Goal: Transaction & Acquisition: Book appointment/travel/reservation

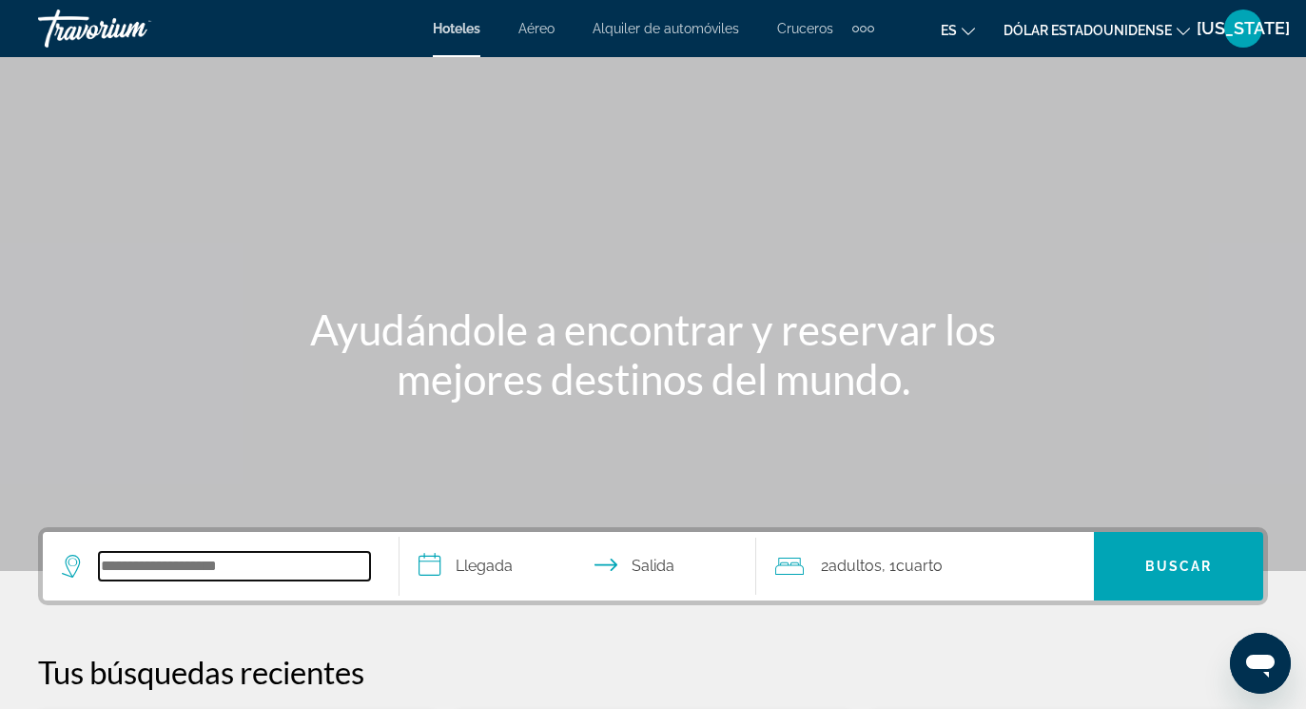
click at [125, 570] on input "Widget de búsqueda" at bounding box center [234, 566] width 271 height 29
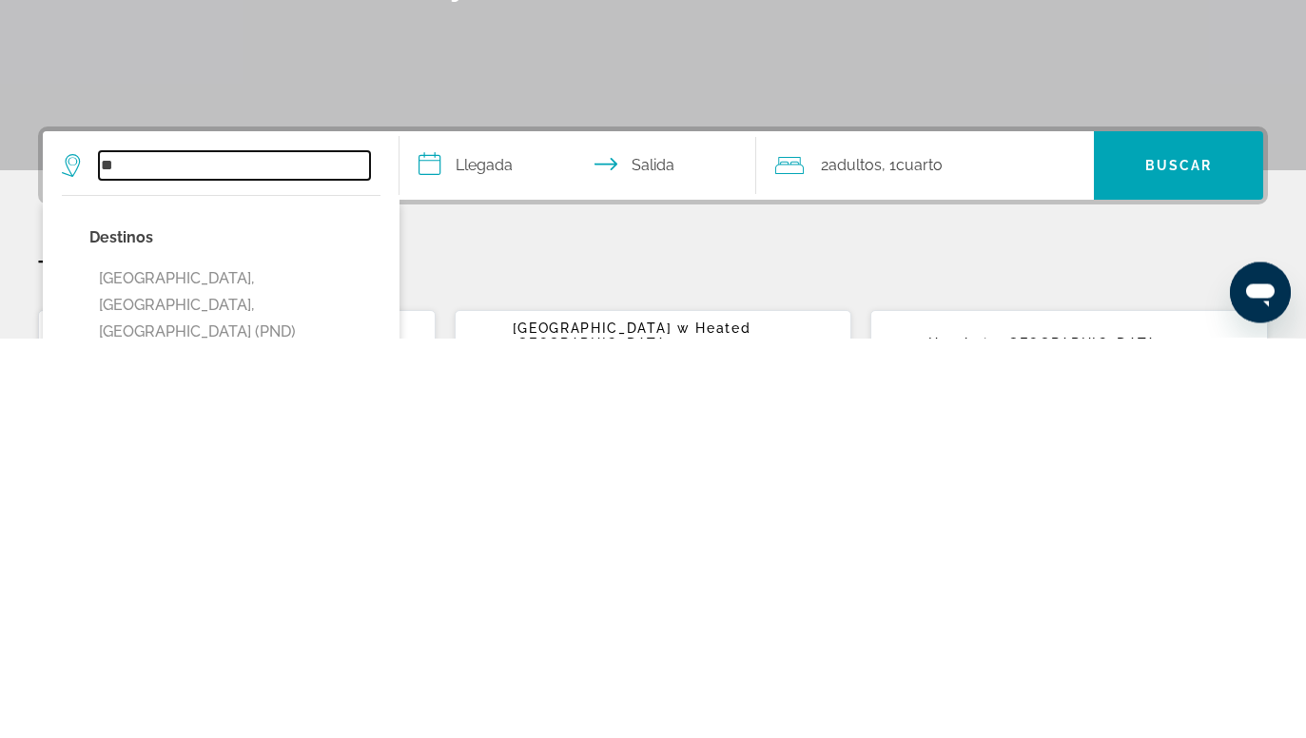
type input "*"
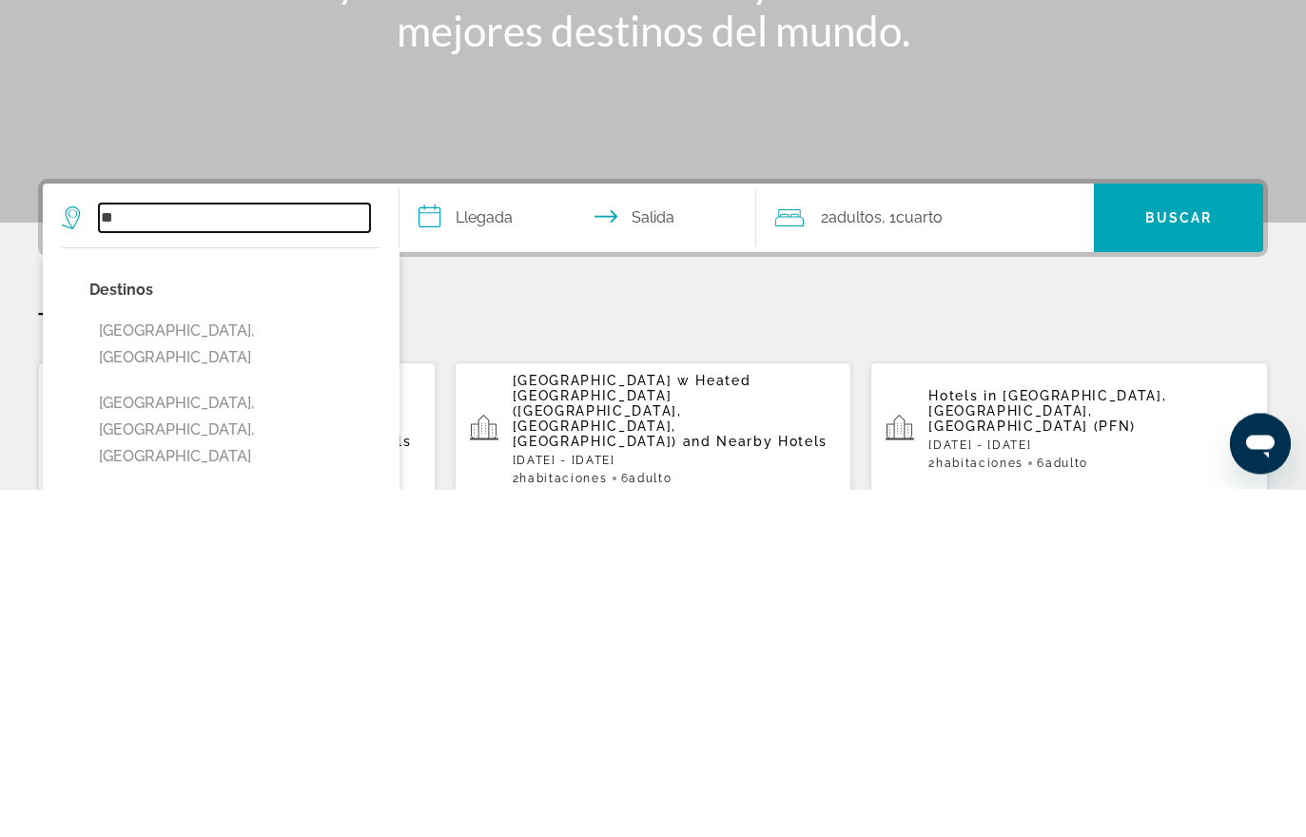
type input "*"
type input "**********"
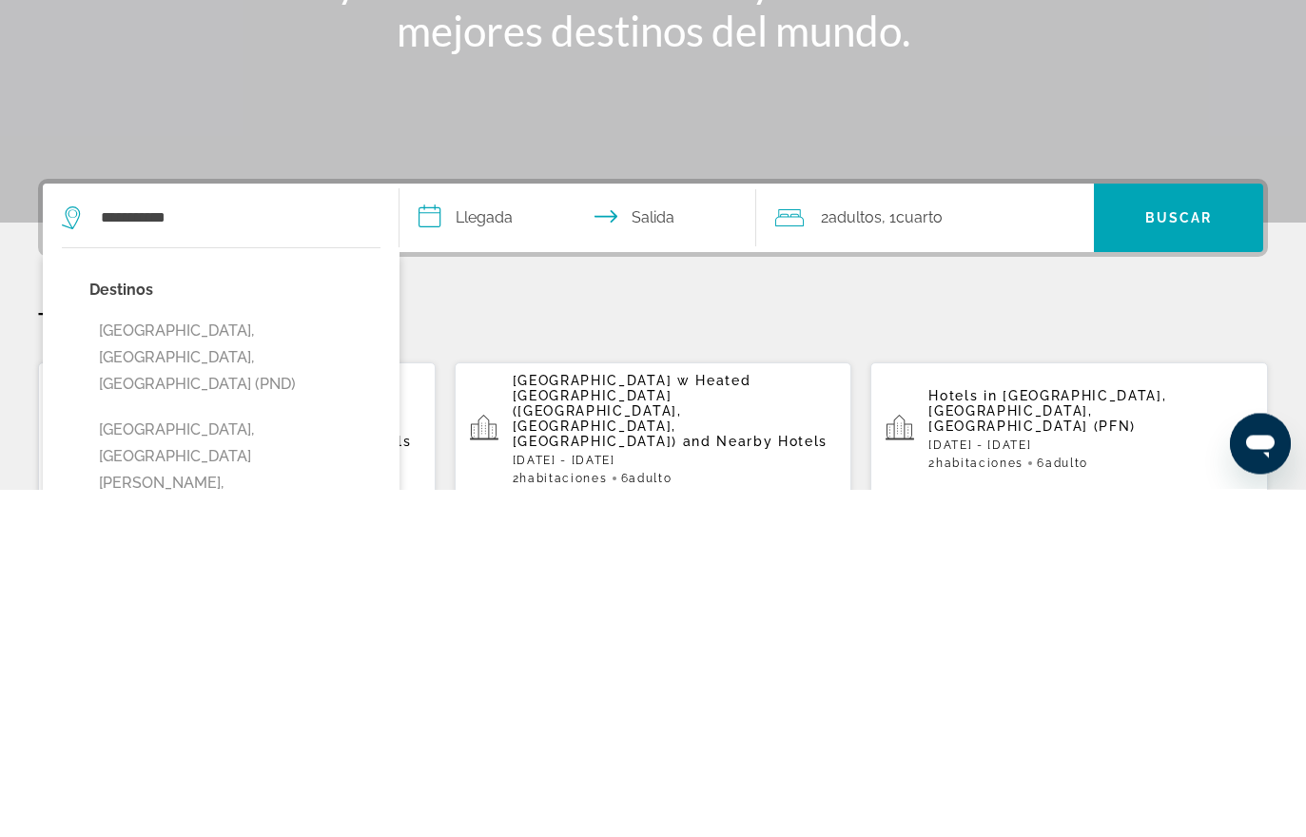
click at [484, 532] on input "**********" at bounding box center [582, 569] width 364 height 74
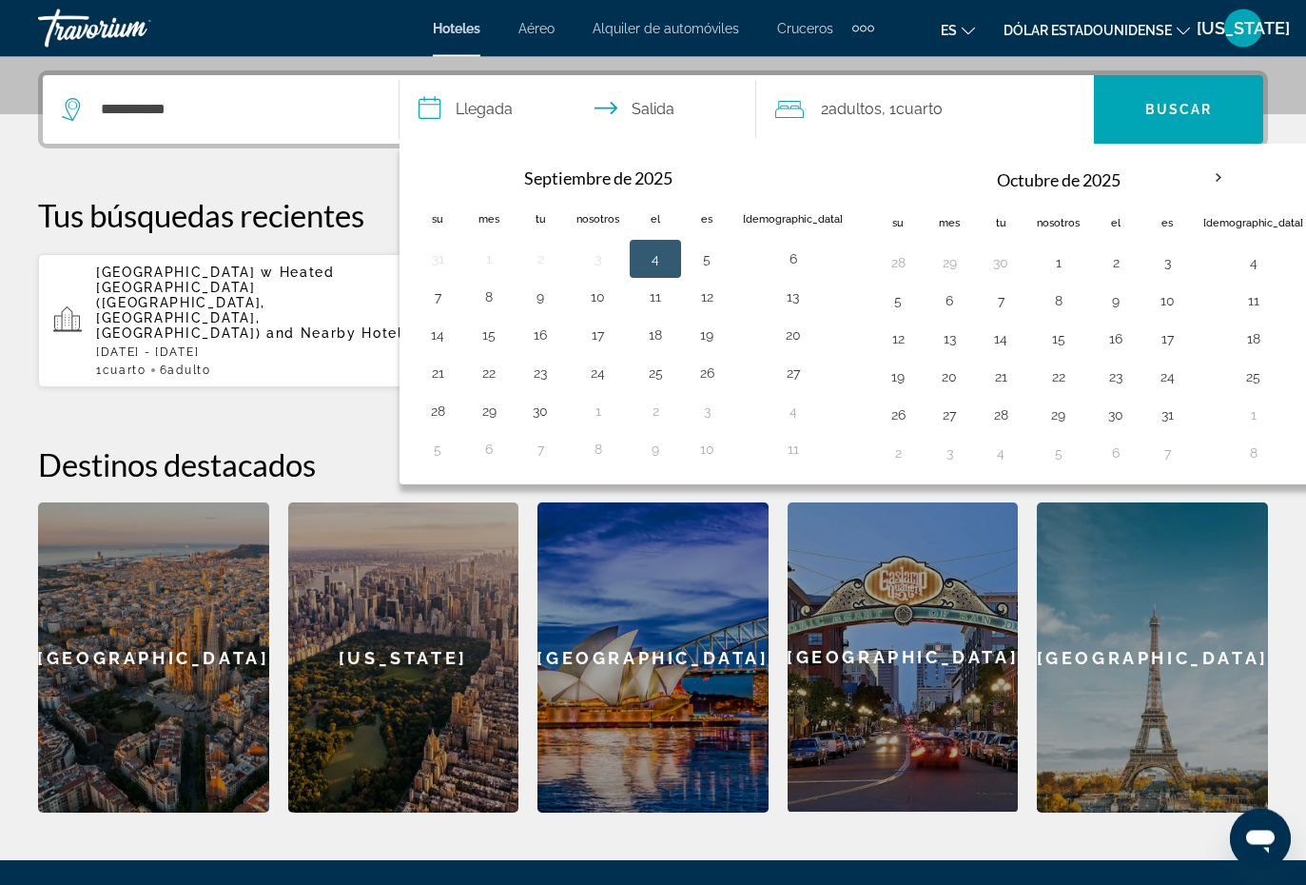
scroll to position [465, 0]
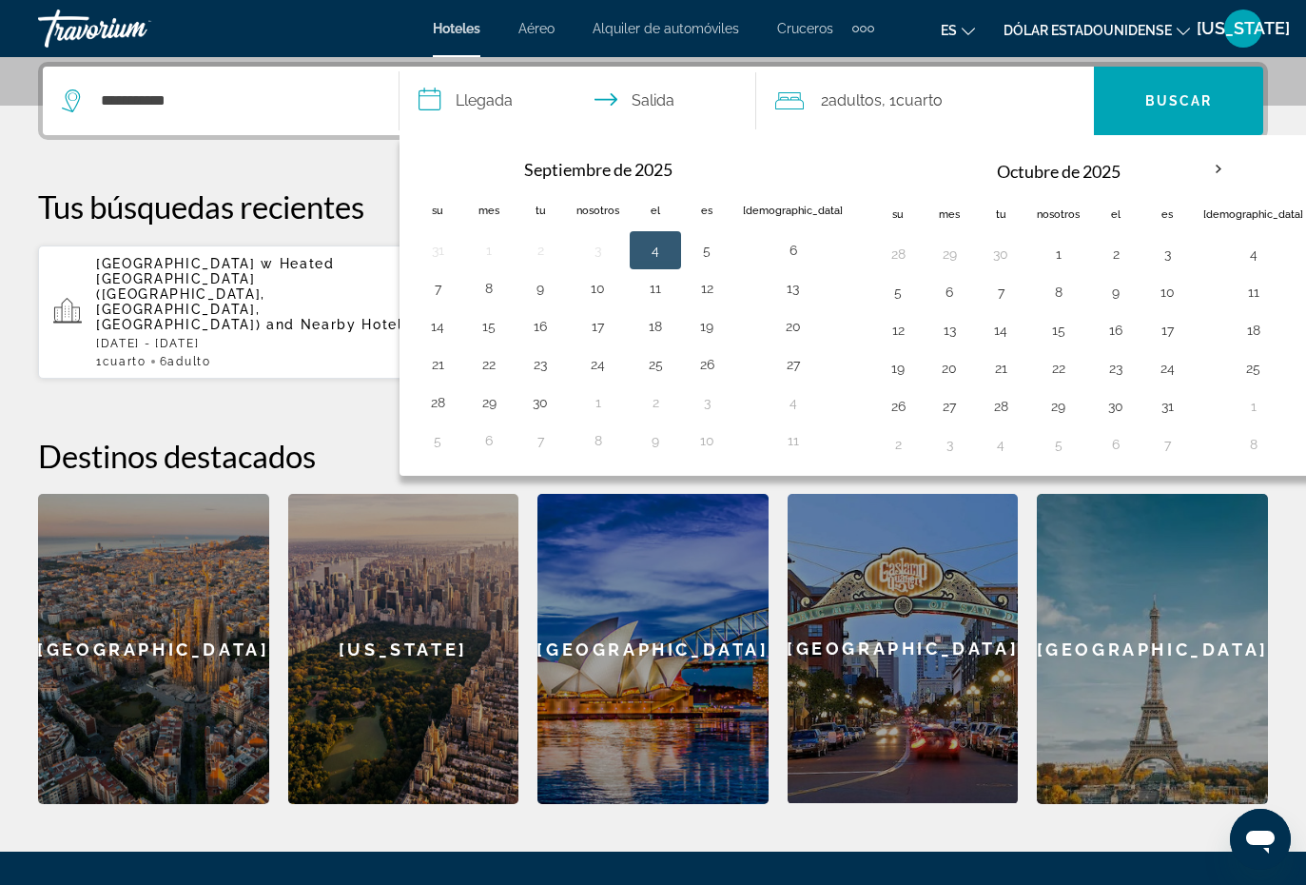
click at [706, 297] on button "12" at bounding box center [707, 288] width 30 height 27
click at [446, 334] on button "14" at bounding box center [437, 326] width 30 height 27
type input "**********"
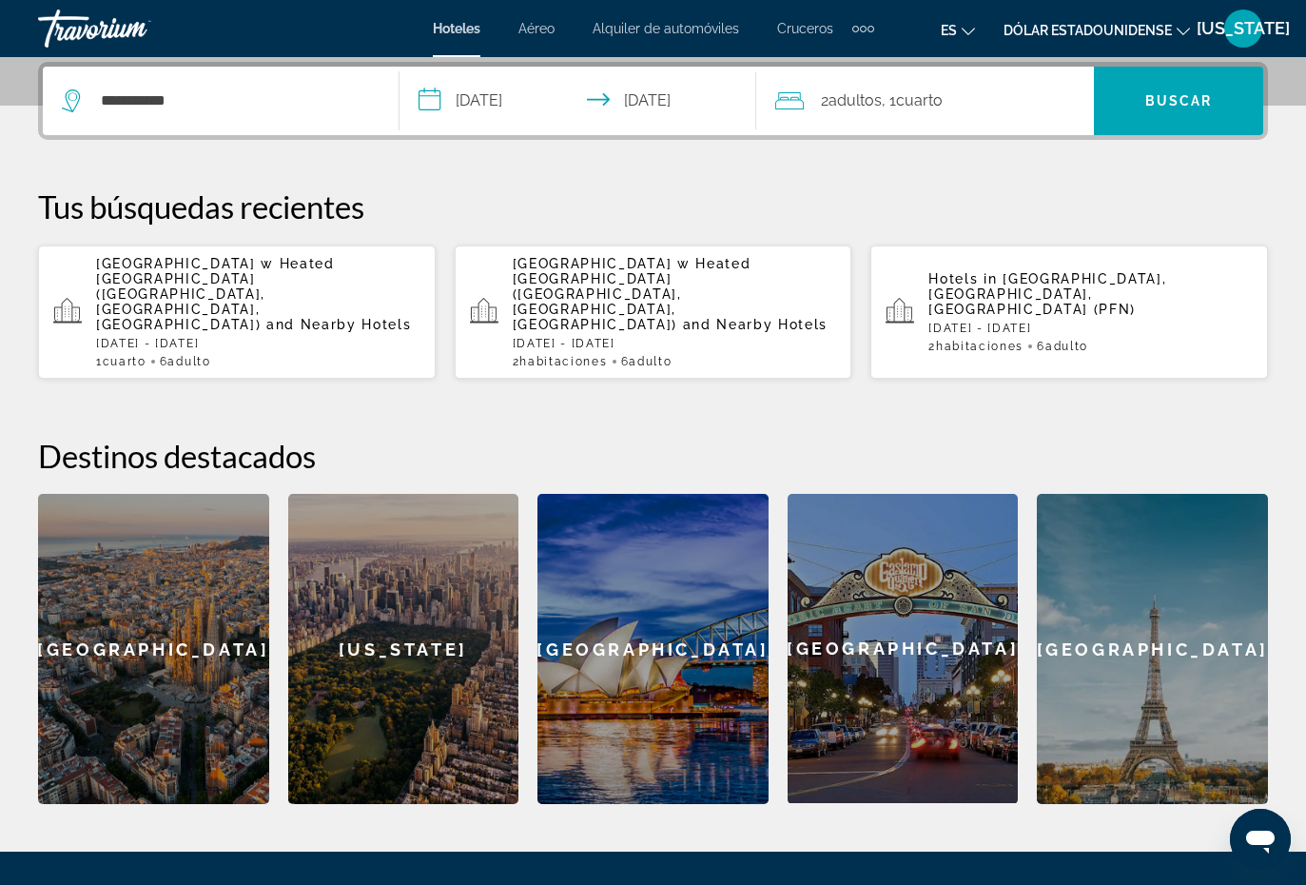
click at [1161, 130] on span "Widget de búsqueda" at bounding box center [1178, 101] width 169 height 69
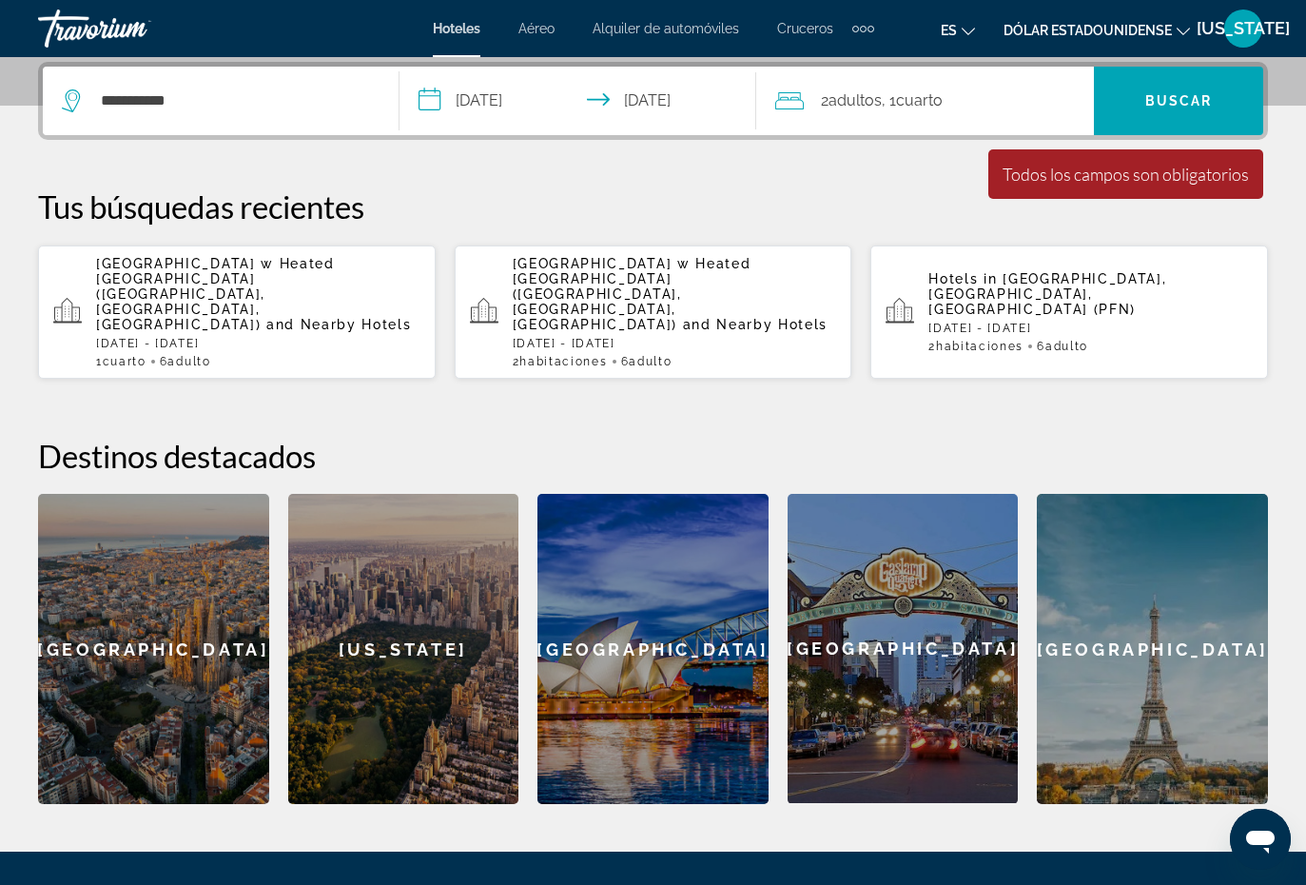
click at [1157, 170] on div "Todos los campos son obligatorios" at bounding box center [1126, 174] width 246 height 21
click at [1198, 87] on span "Widget de búsqueda" at bounding box center [1178, 101] width 169 height 46
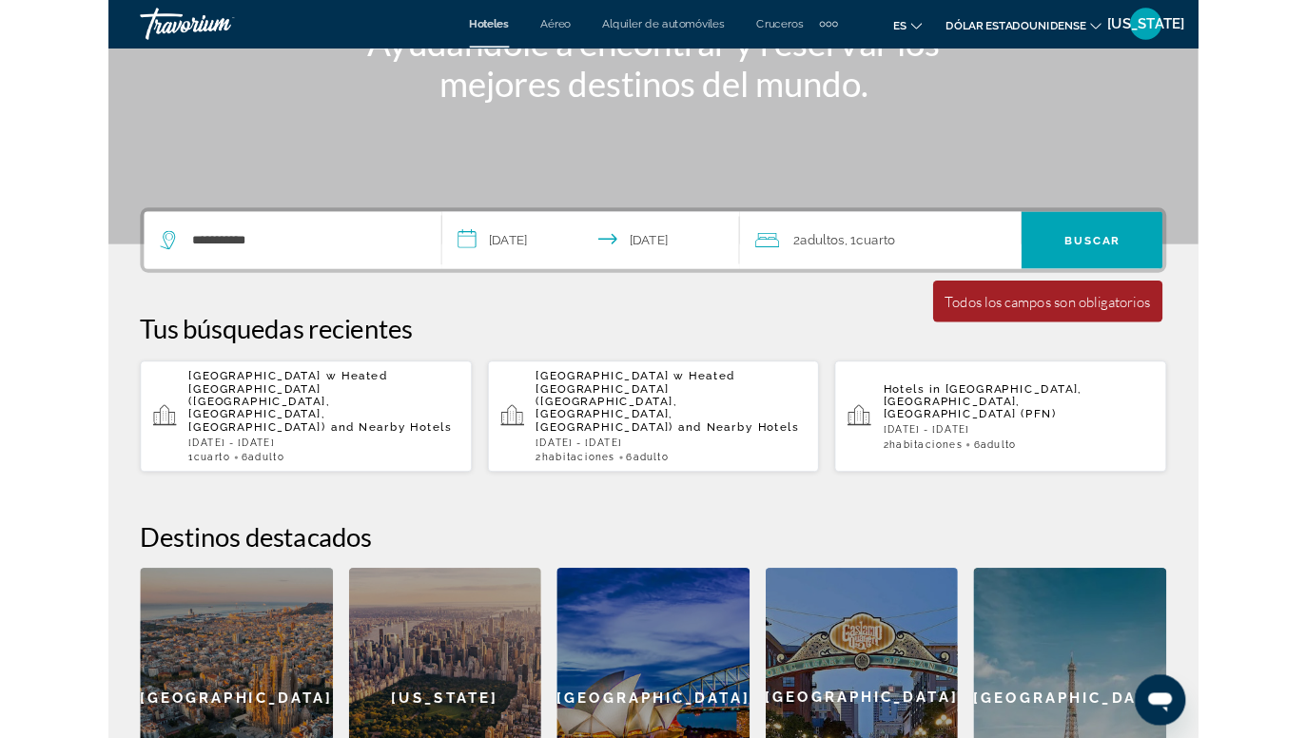
scroll to position [277, 0]
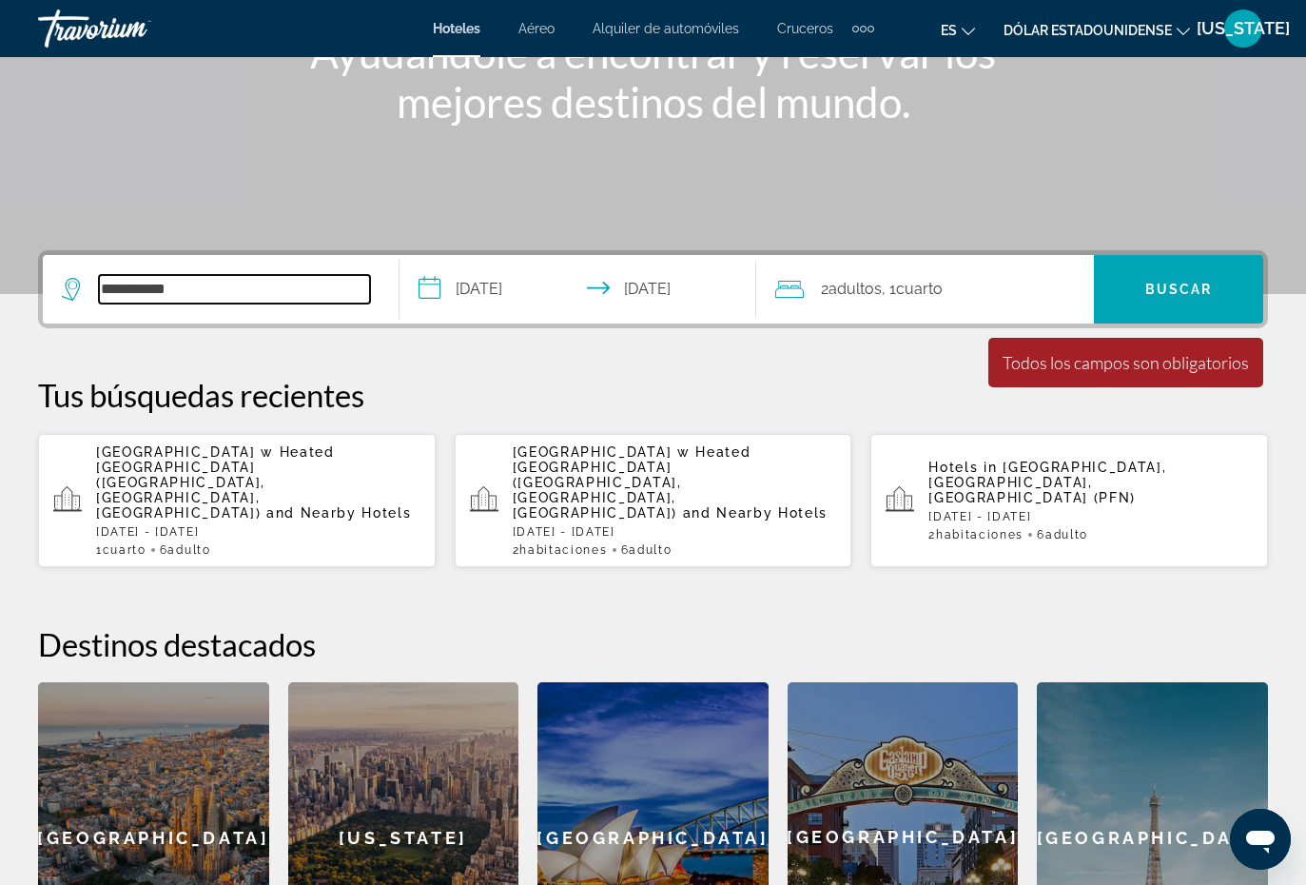
click at [272, 284] on input "**********" at bounding box center [234, 289] width 271 height 29
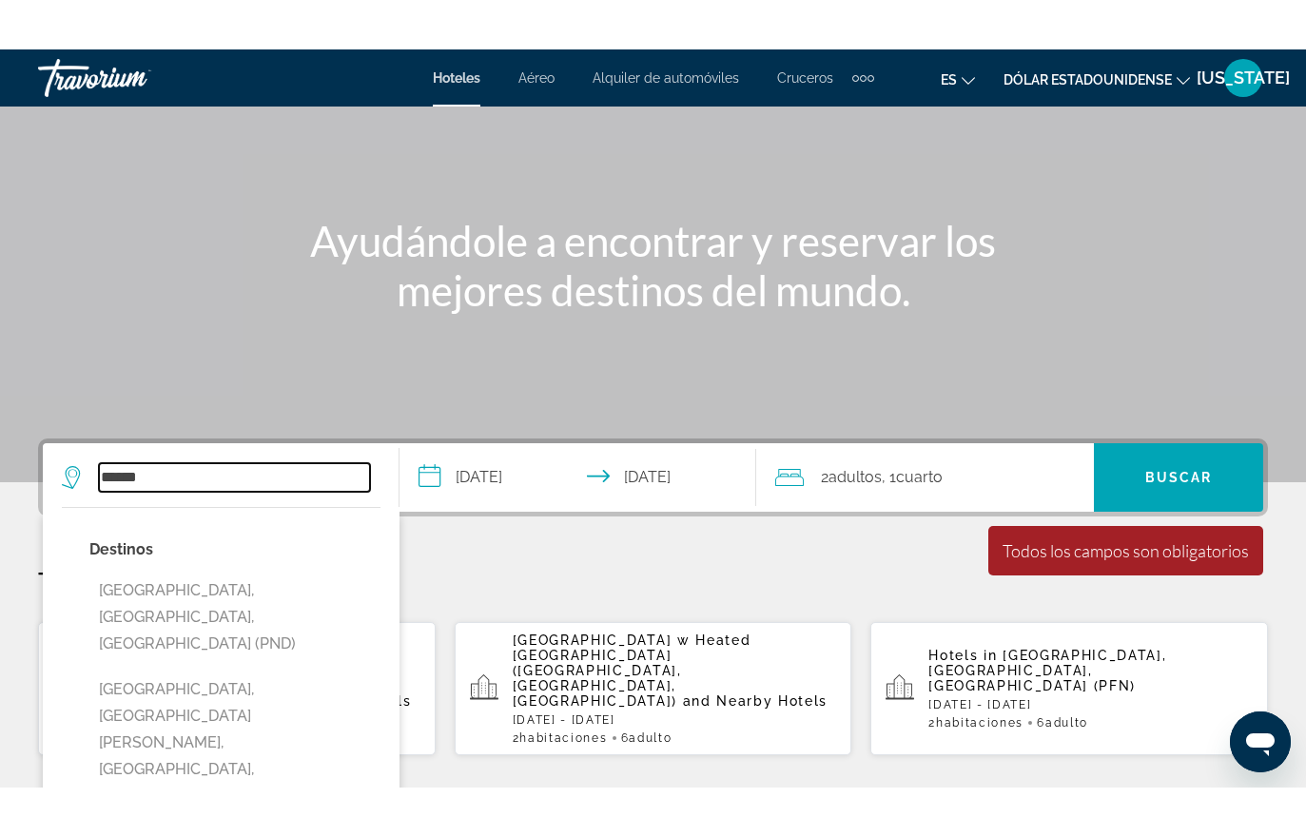
scroll to position [83, 0]
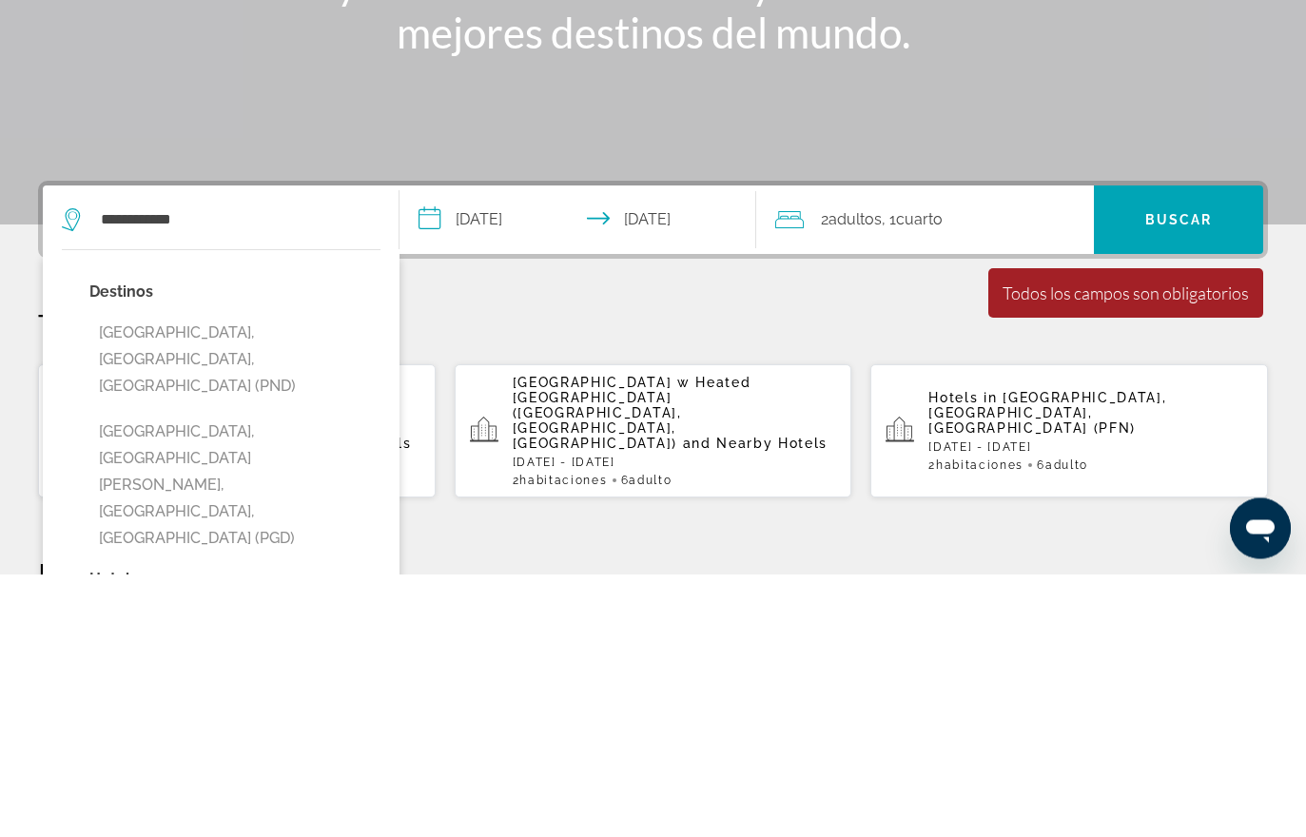
click at [1196, 461] on span "Widget de búsqueda" at bounding box center [1178, 484] width 169 height 46
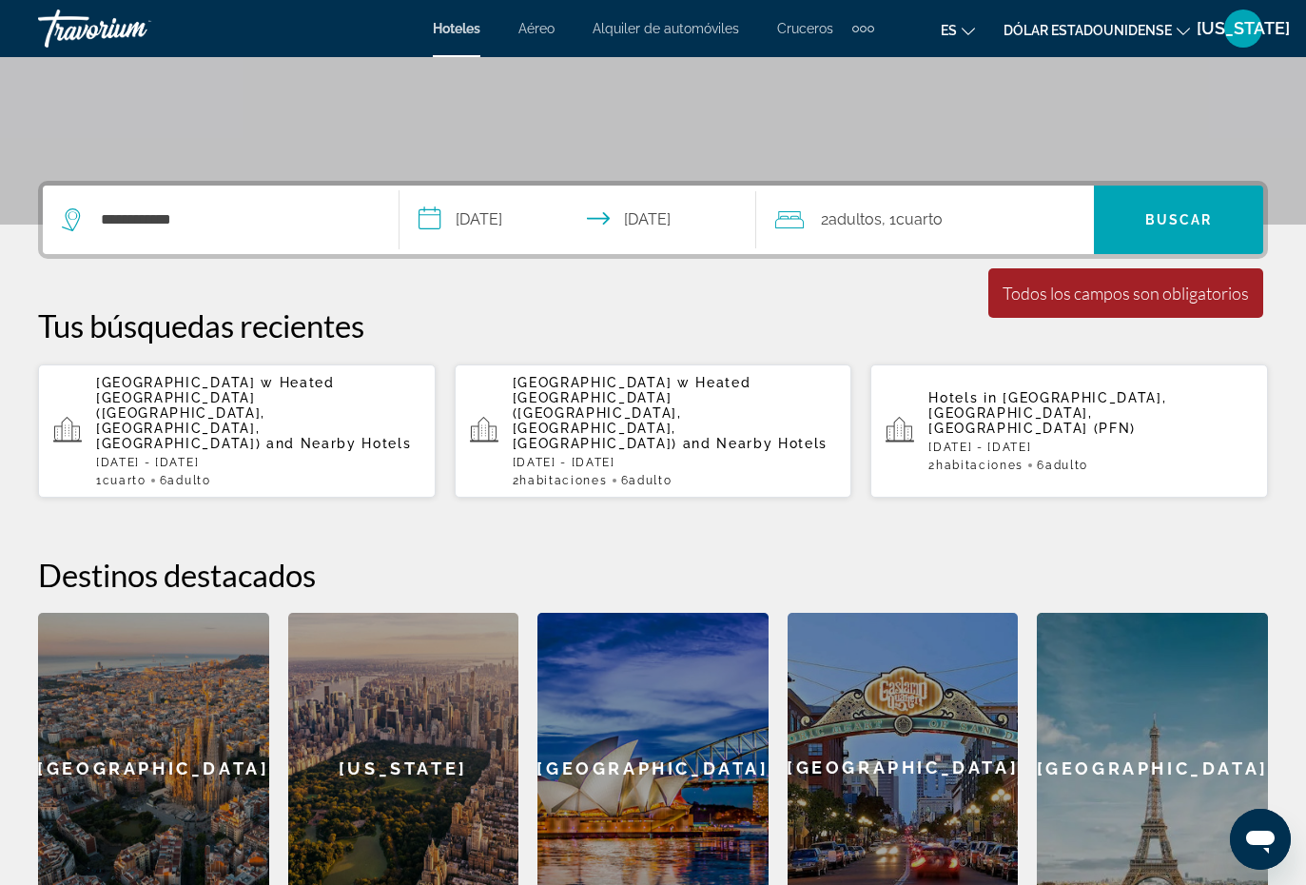
click at [1203, 215] on font "Buscar" at bounding box center [1180, 219] width 68 height 15
click at [1222, 214] on span "Widget de búsqueda" at bounding box center [1178, 220] width 169 height 46
click at [239, 214] on input "**********" at bounding box center [234, 220] width 271 height 29
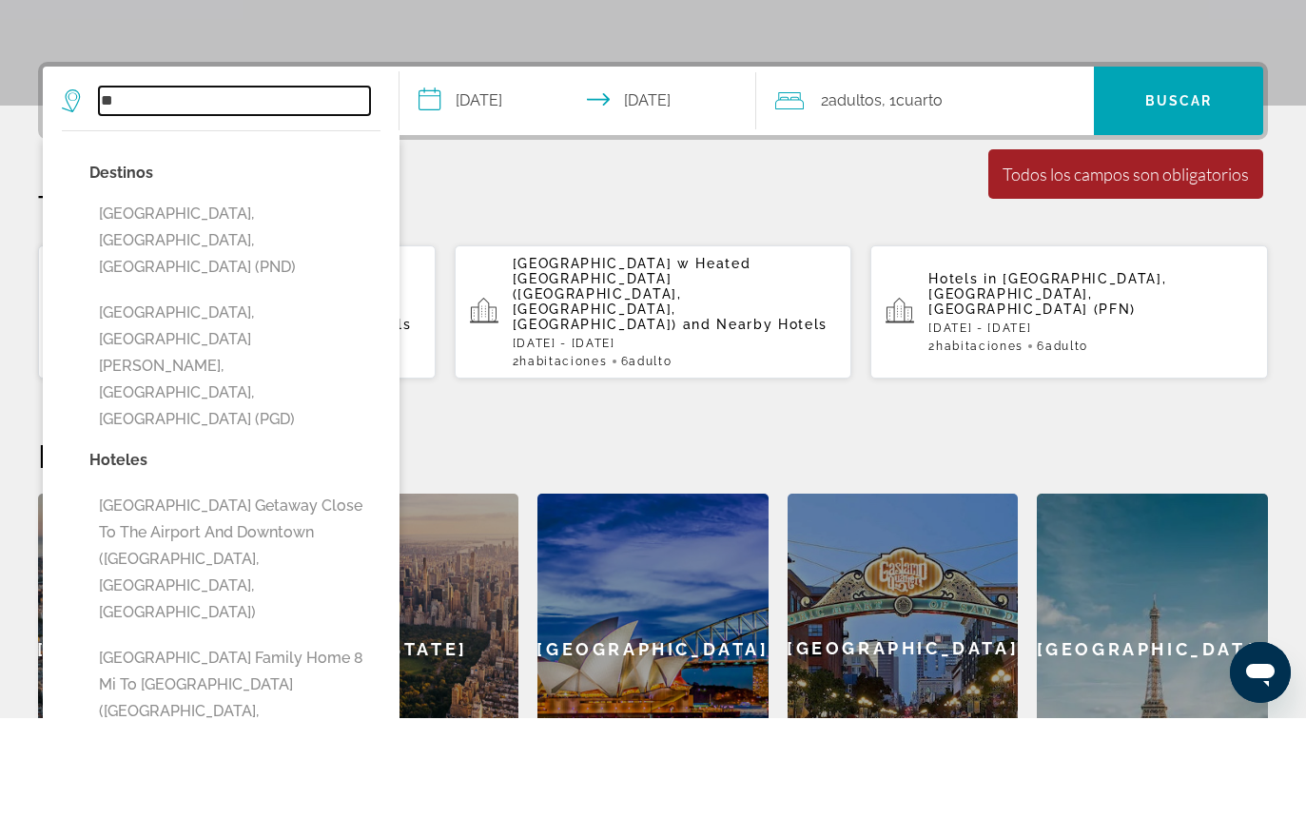
type input "*"
type input "**********"
click at [1194, 212] on font "Buscar" at bounding box center [1180, 219] width 68 height 15
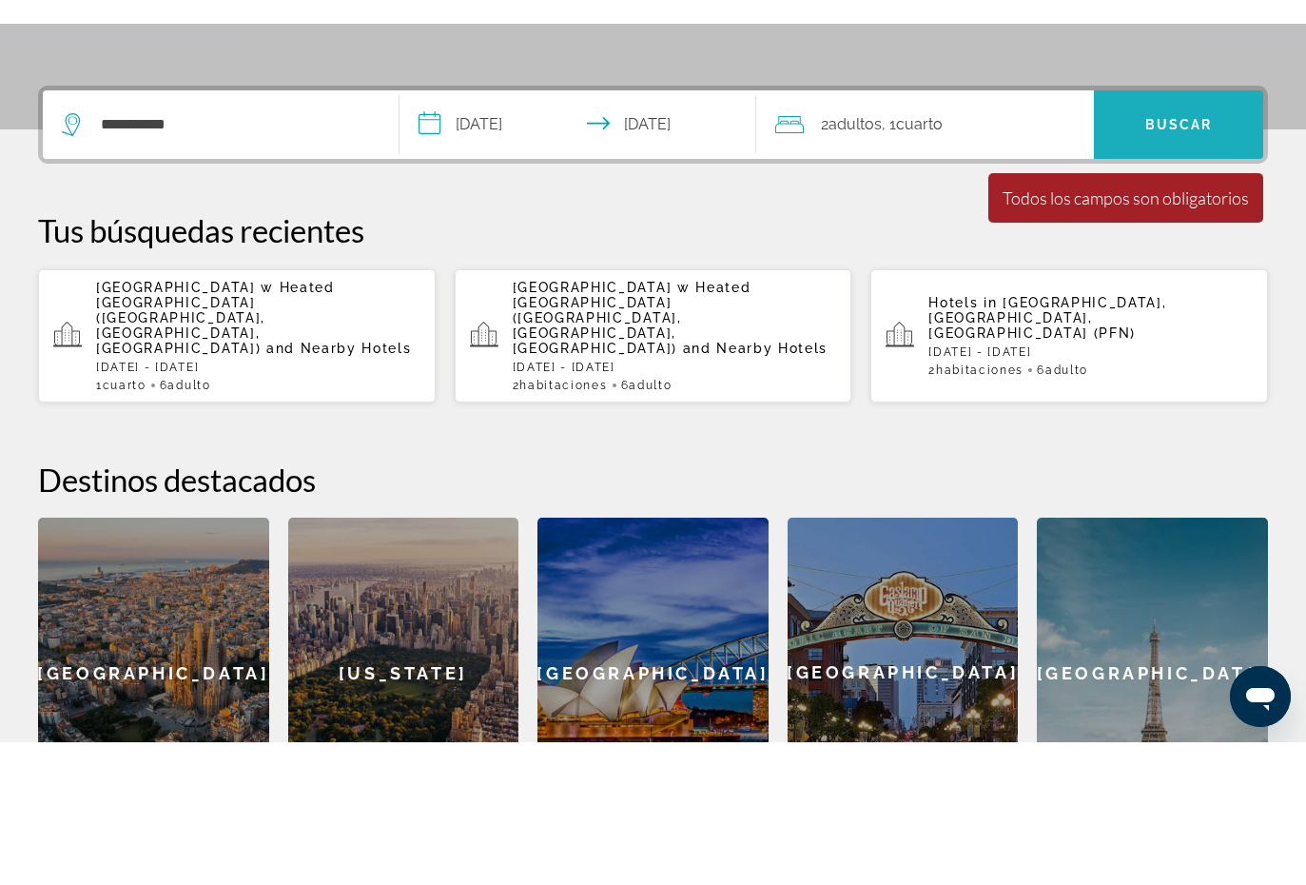
scroll to position [465, 0]
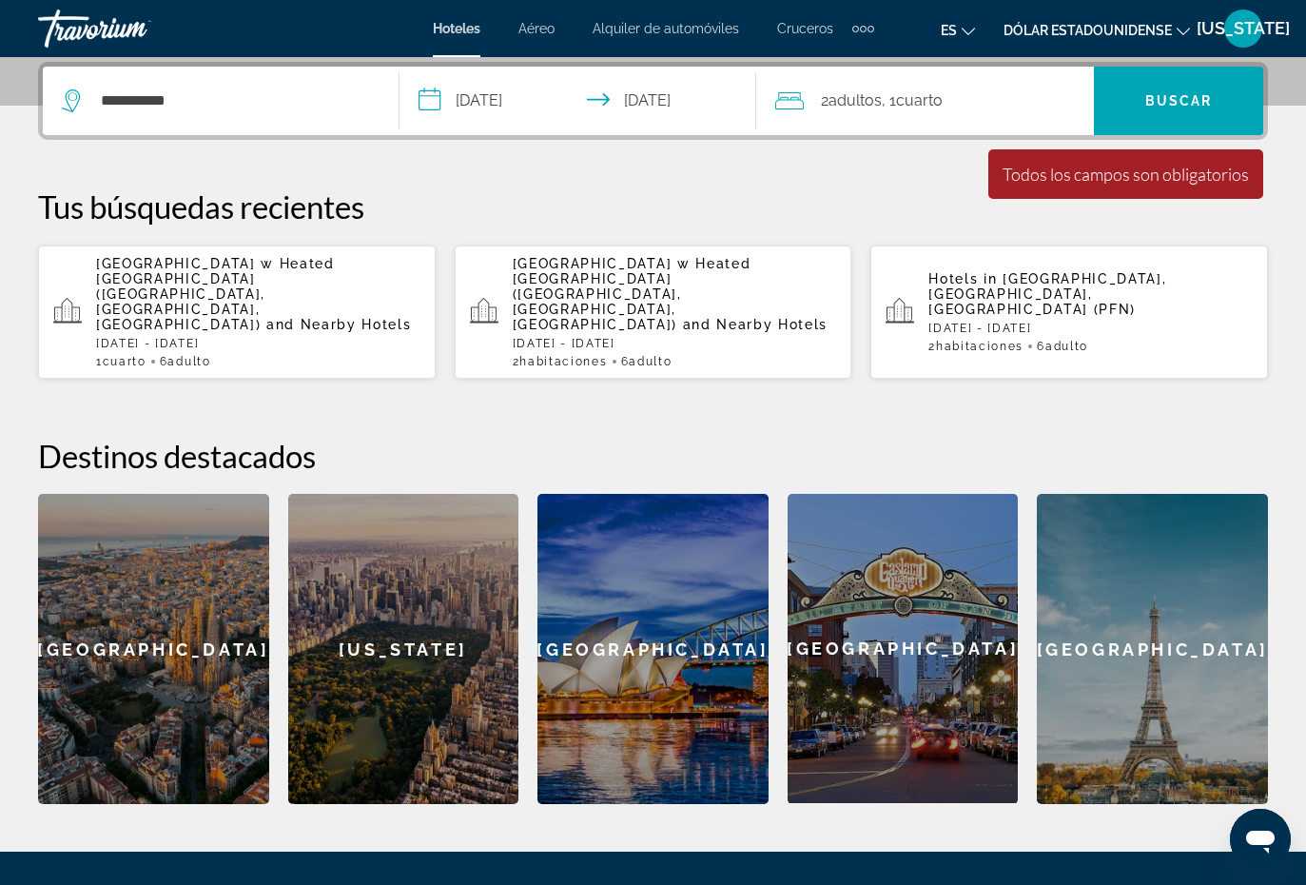
click at [1199, 88] on span "Widget de búsqueda" at bounding box center [1178, 101] width 169 height 46
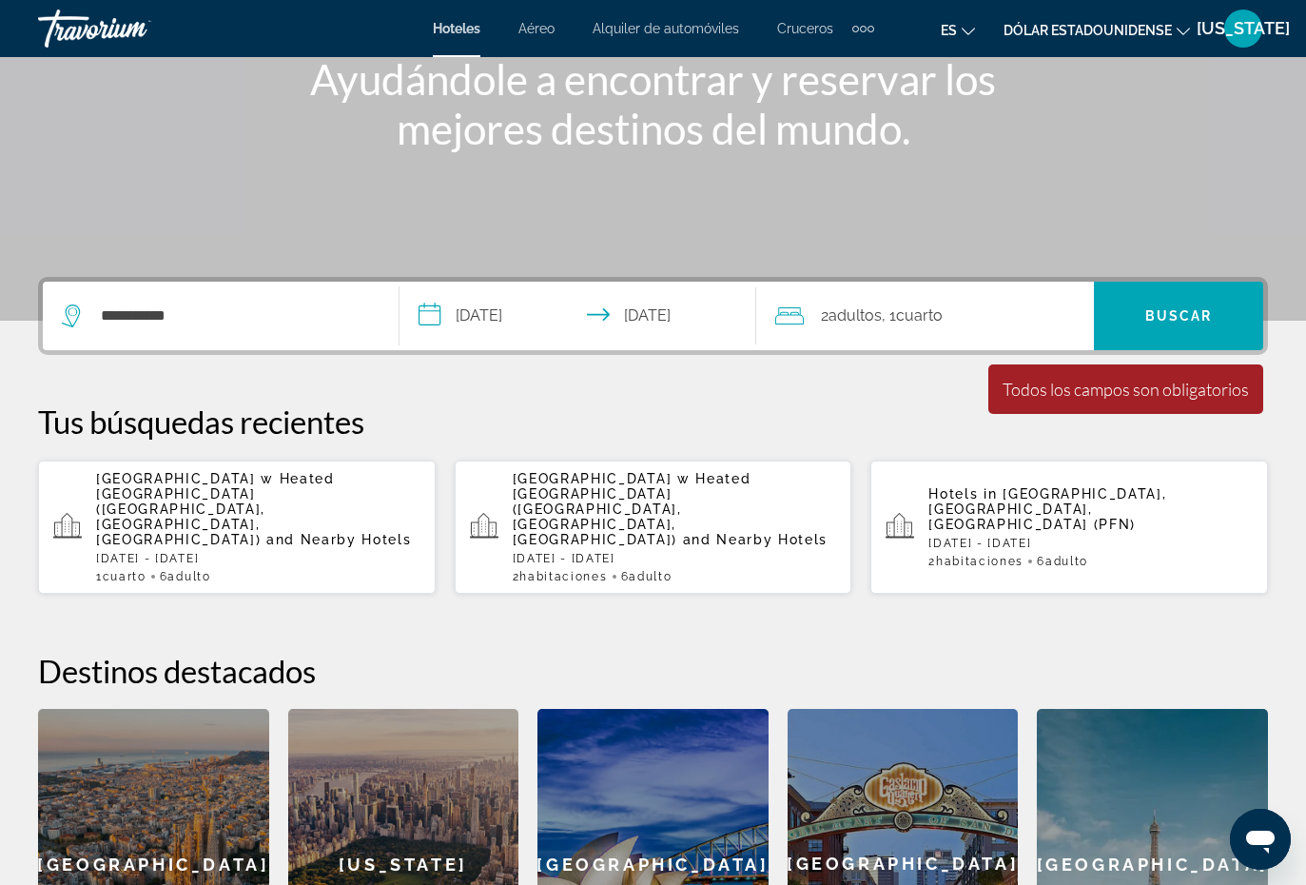
scroll to position [247, 0]
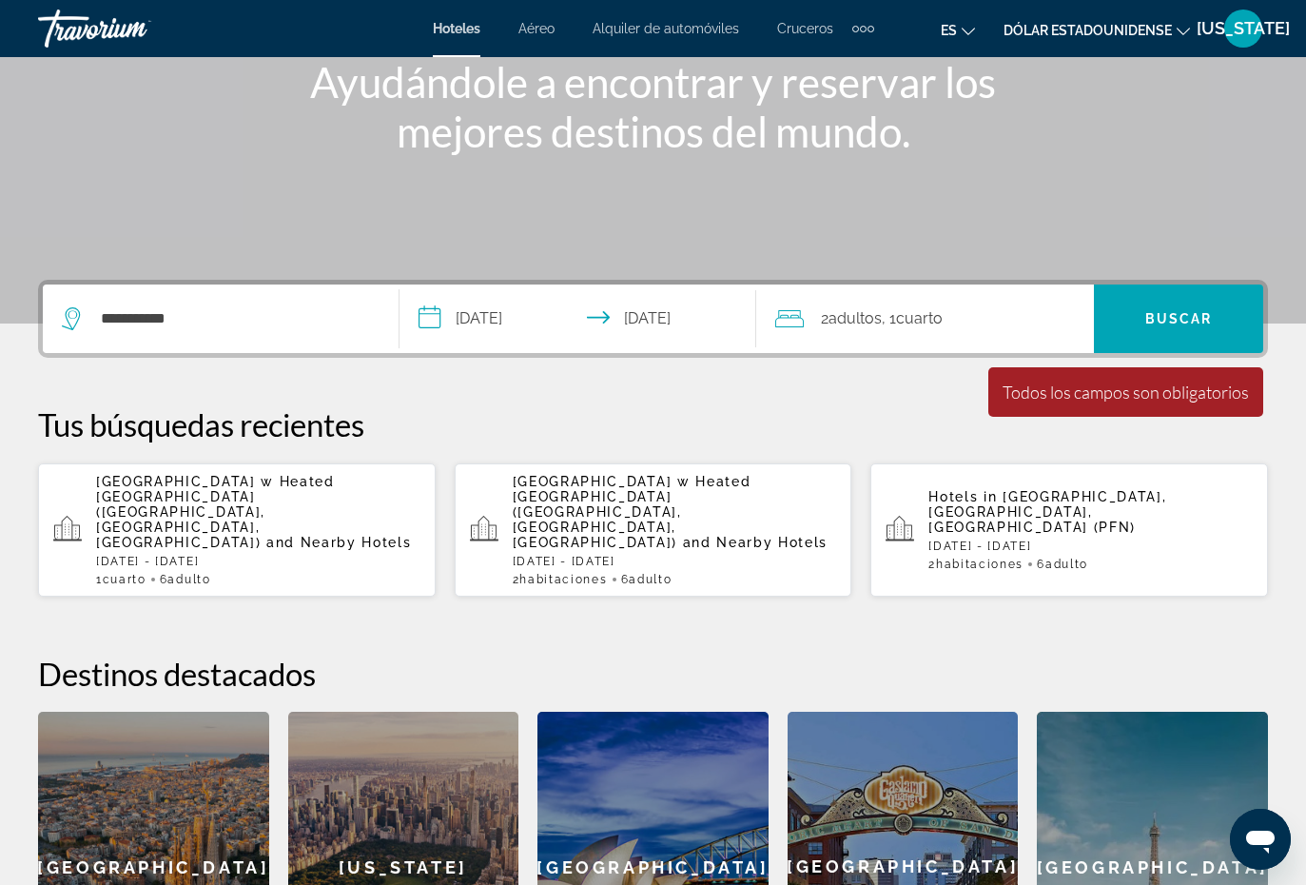
click at [1142, 388] on div "Todos los campos son obligatorios" at bounding box center [1126, 392] width 246 height 21
click at [1178, 385] on div "Todos los campos son obligatorios" at bounding box center [1126, 392] width 246 height 21
click at [1165, 391] on div "Todos los campos son obligatorios" at bounding box center [1126, 392] width 246 height 21
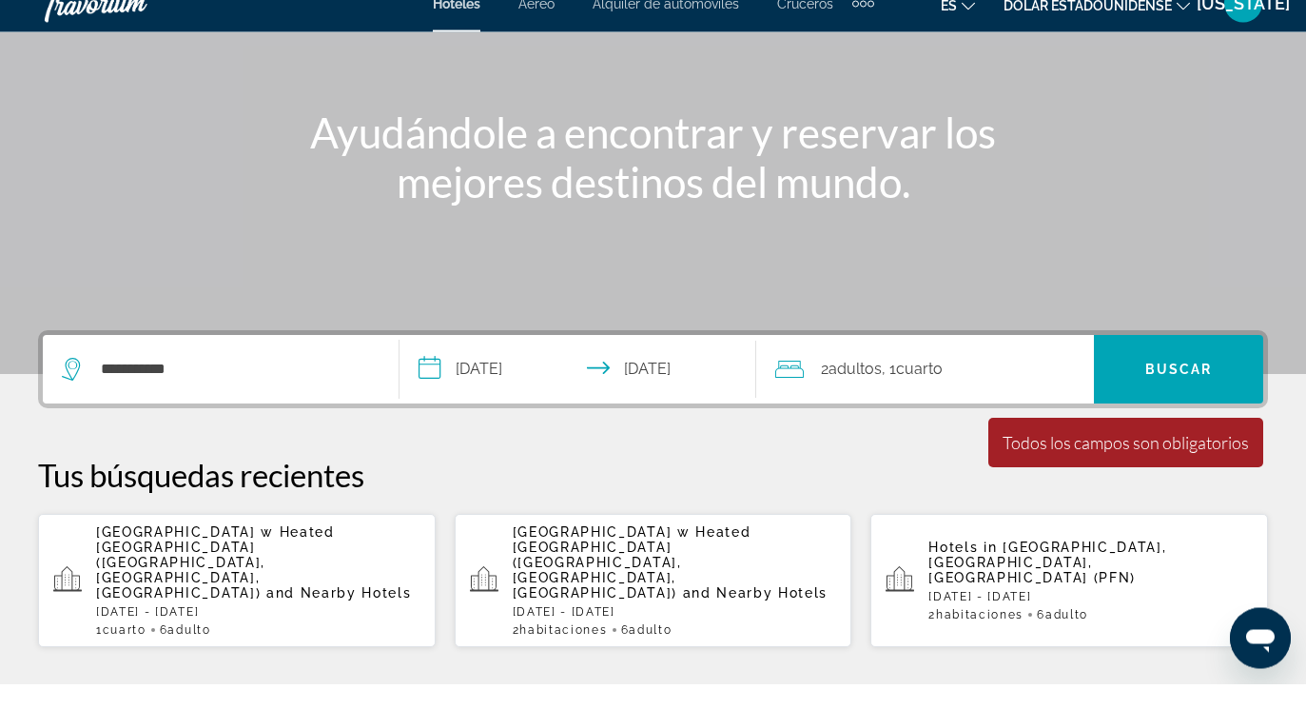
scroll to position [0, 0]
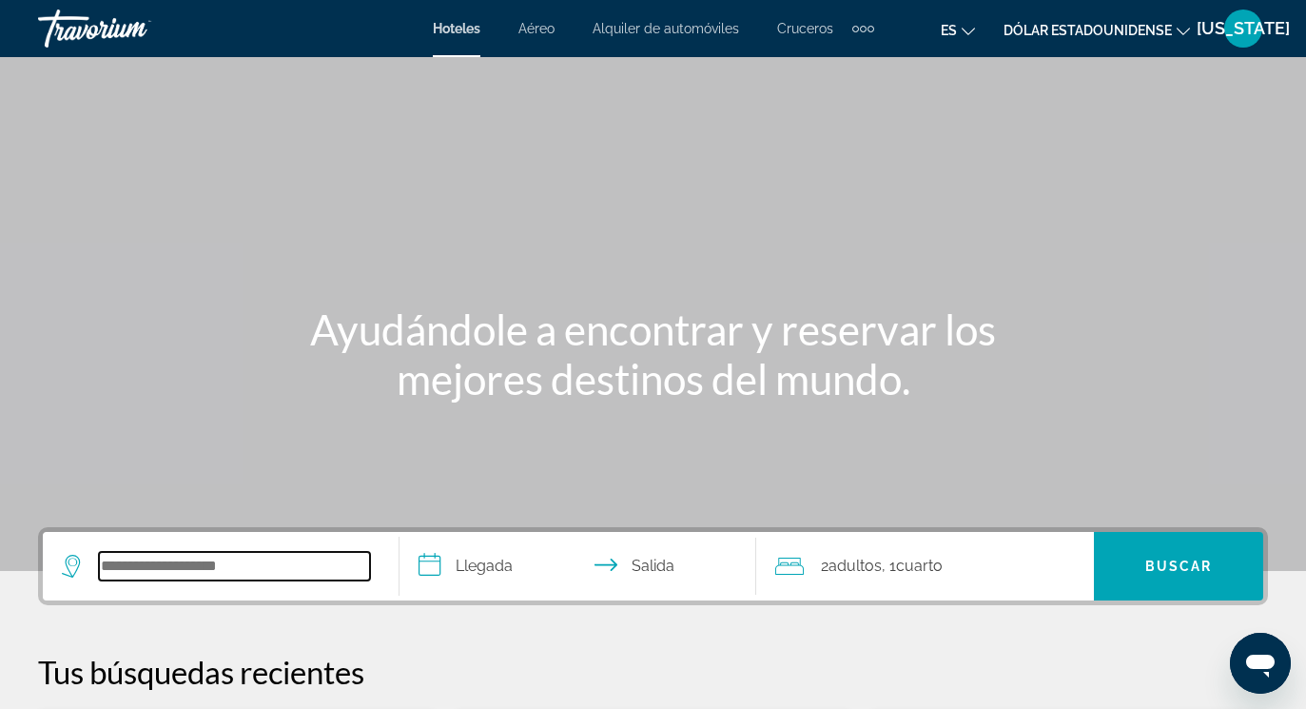
click at [291, 553] on input "Widget de búsqueda" at bounding box center [234, 566] width 271 height 29
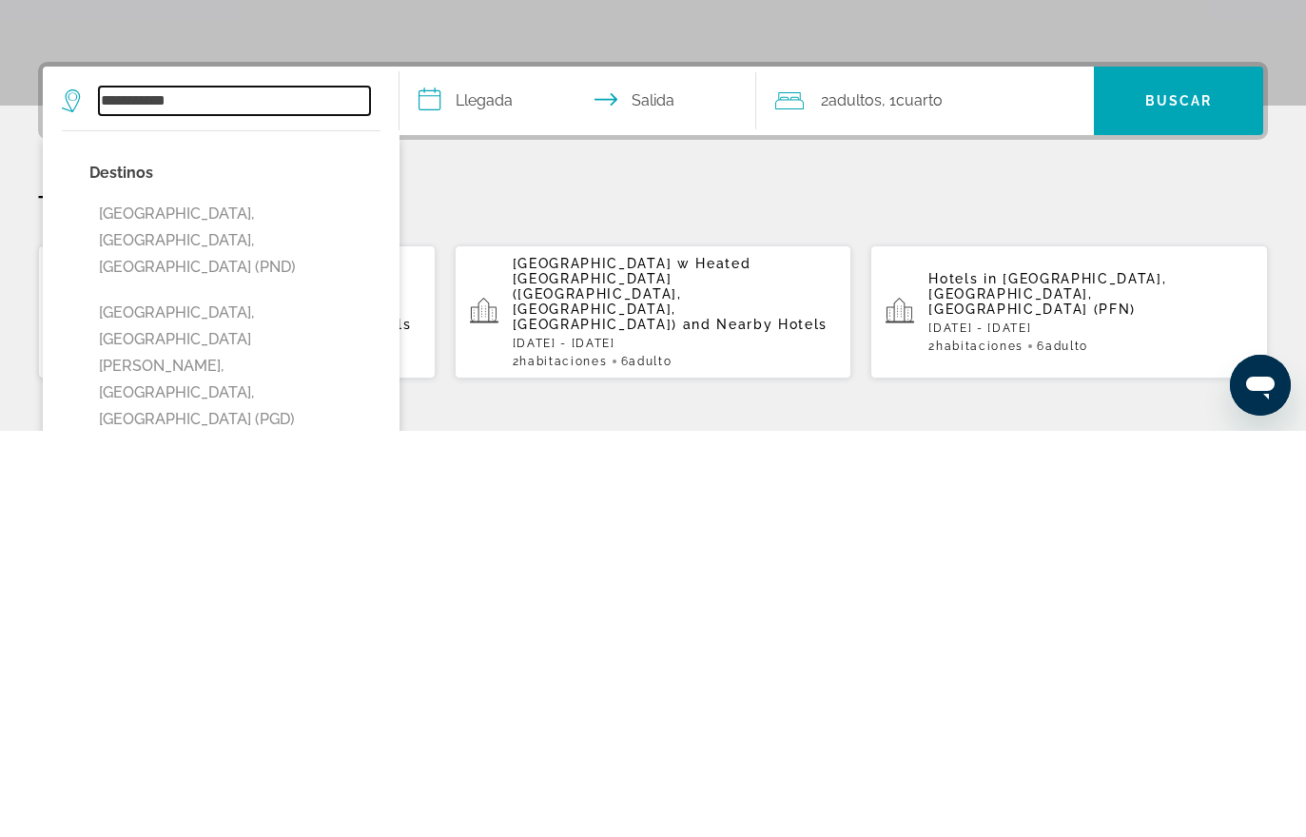
scroll to position [62, 0]
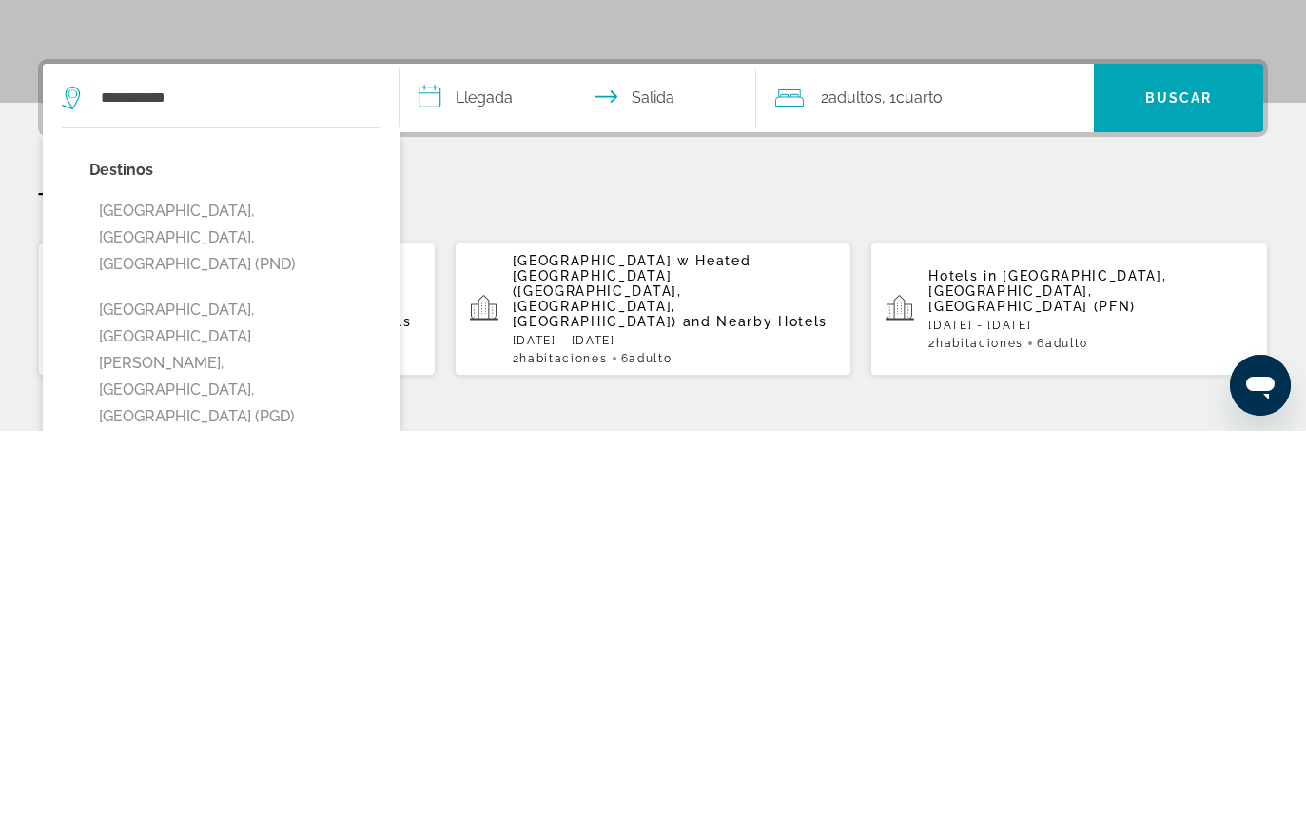
click at [130, 698] on button "[GEOGRAPHIC_DATA], [GEOGRAPHIC_DATA][PERSON_NAME], [GEOGRAPHIC_DATA], [GEOGRAPH…" at bounding box center [234, 769] width 291 height 143
type input "**********"
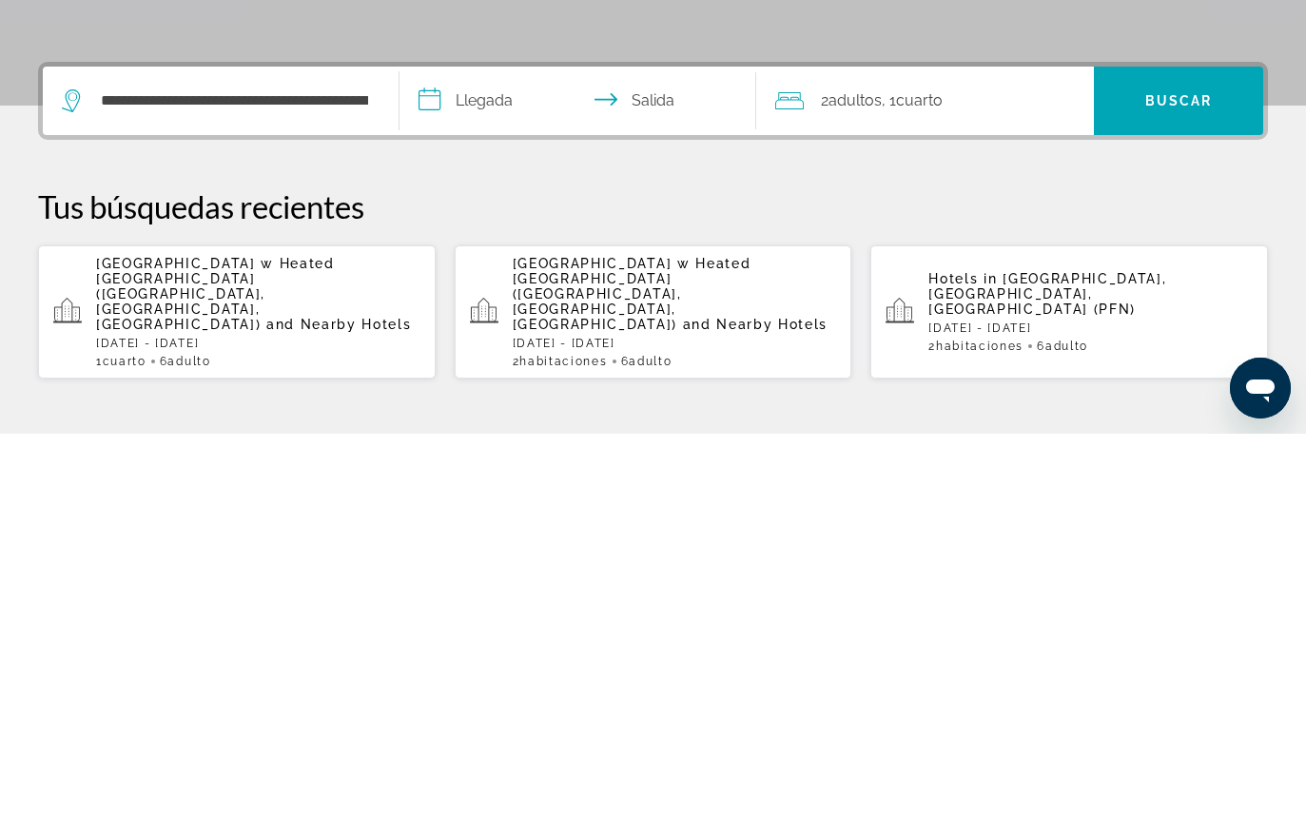
click at [514, 470] on input "**********" at bounding box center [582, 507] width 364 height 74
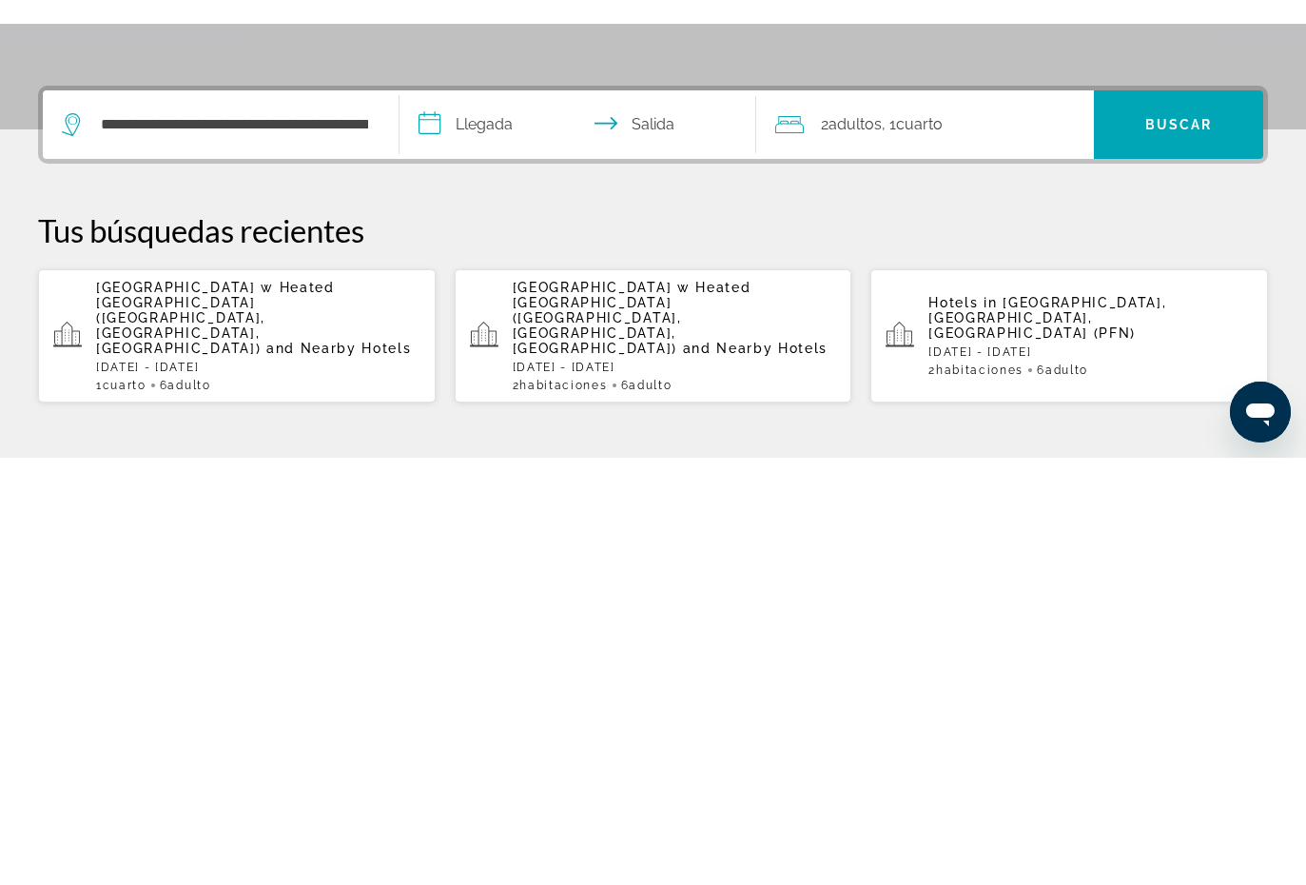
scroll to position [465, 0]
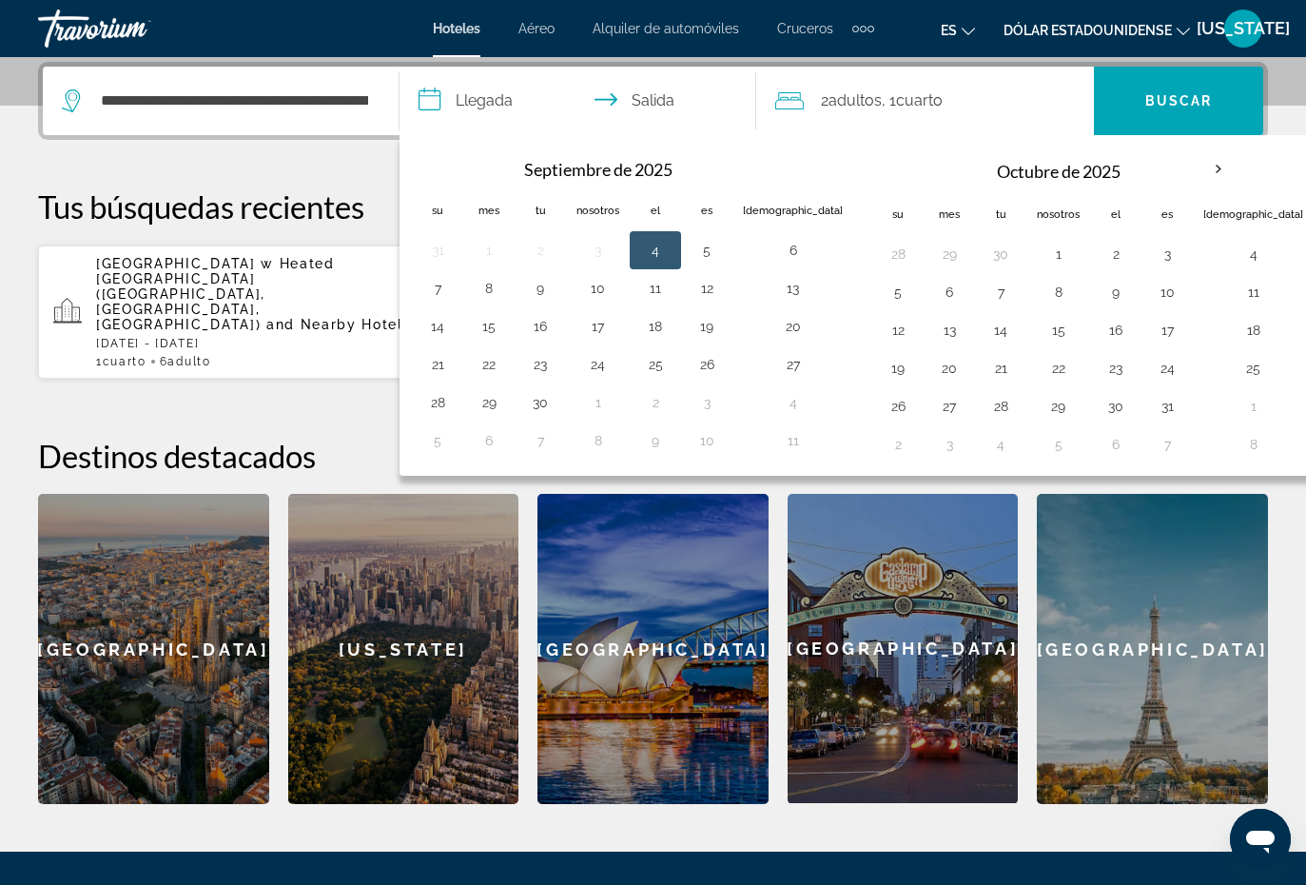
click at [701, 299] on button "12" at bounding box center [707, 288] width 30 height 27
click at [450, 328] on button "14" at bounding box center [437, 326] width 30 height 27
type input "**********"
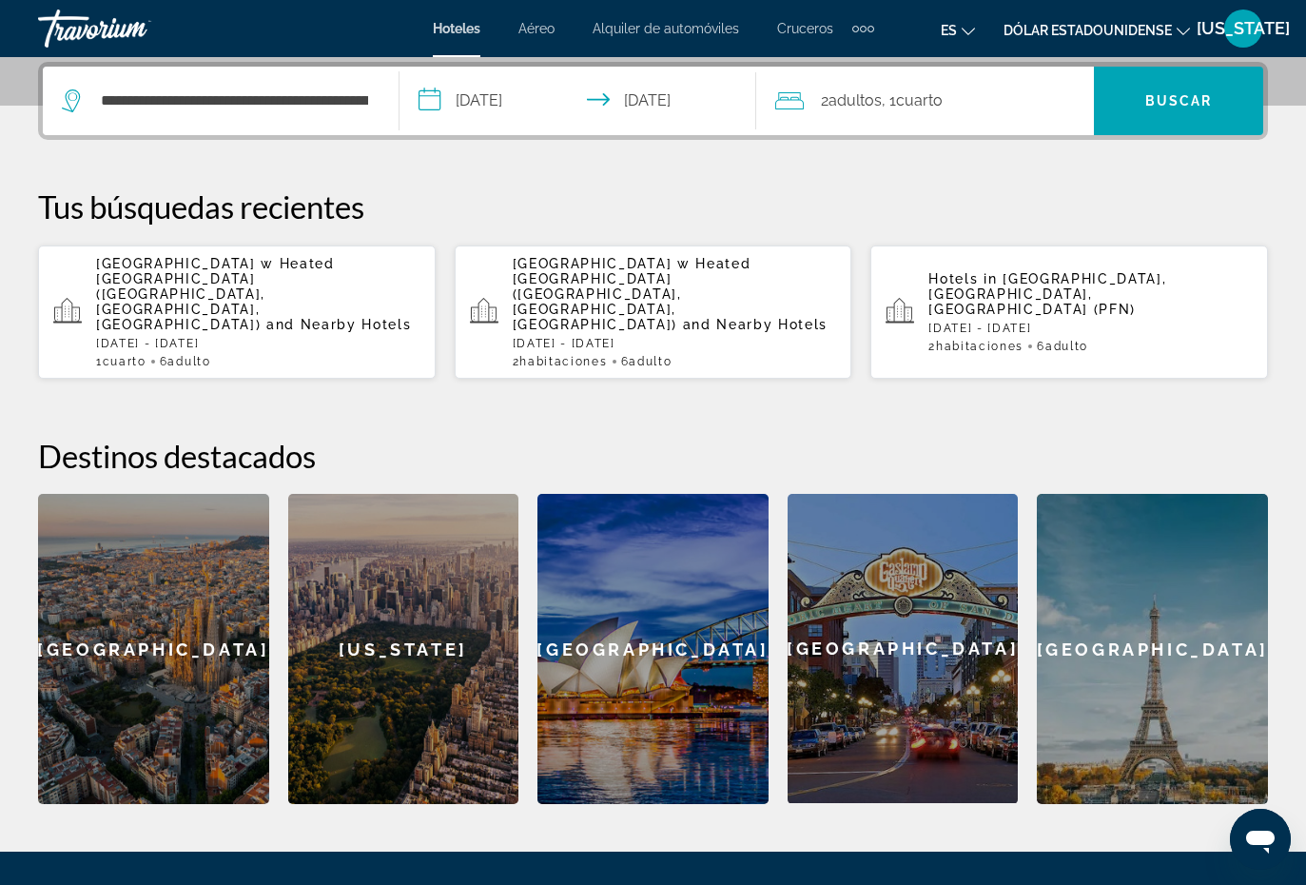
click at [1204, 97] on font "Buscar" at bounding box center [1180, 100] width 68 height 15
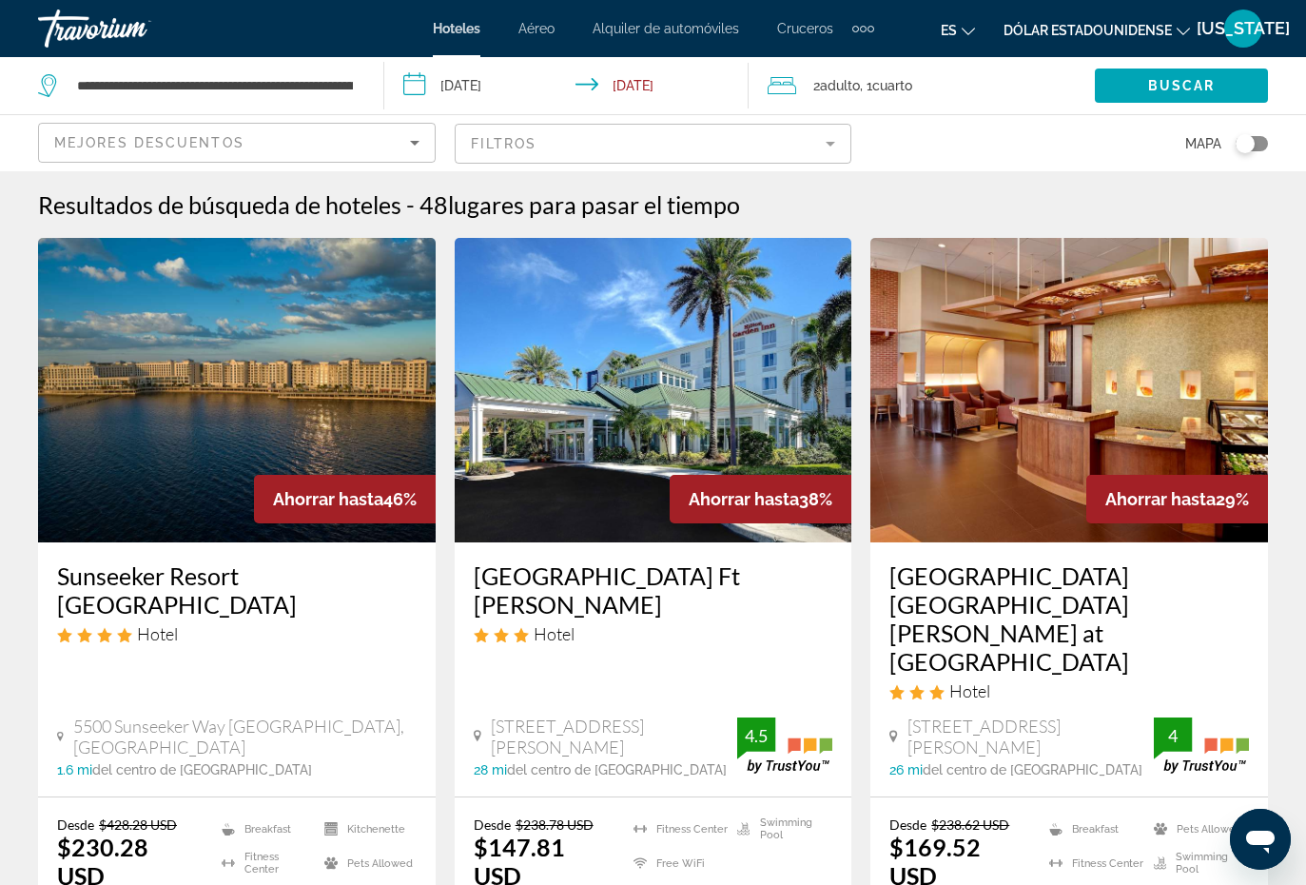
click at [138, 393] on img "Contenido principal" at bounding box center [237, 390] width 398 height 305
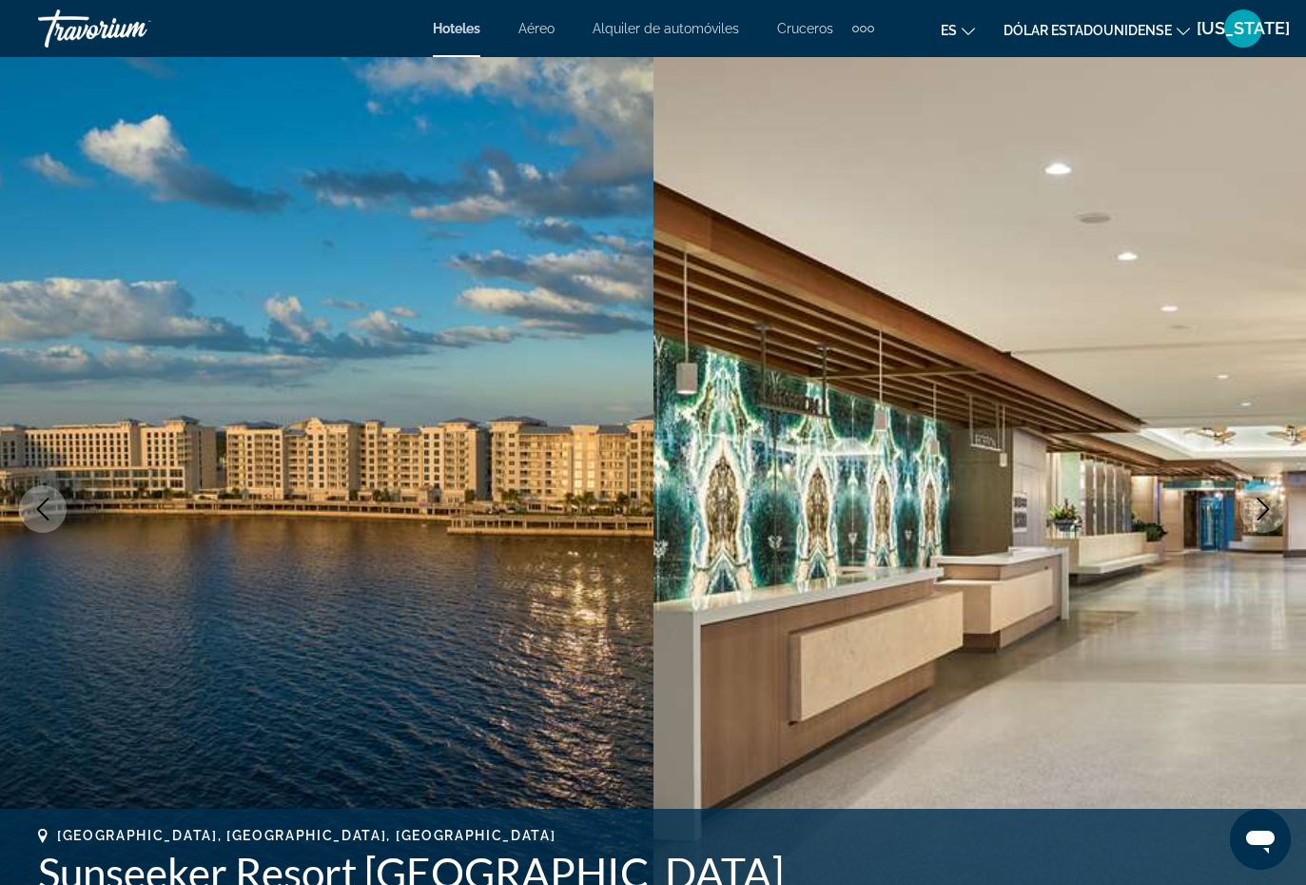
click at [1255, 512] on icon "Next image" at bounding box center [1263, 509] width 23 height 23
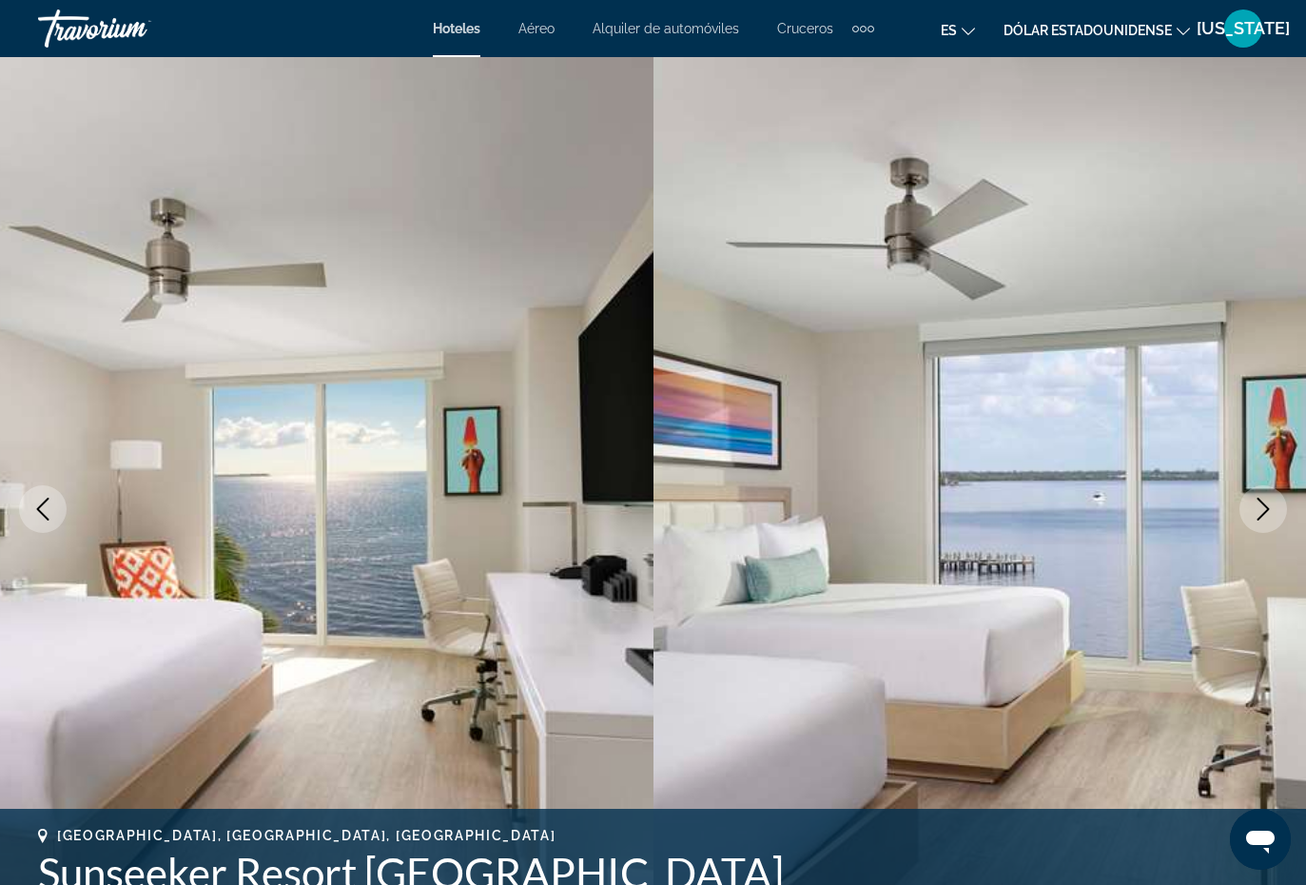
click at [49, 522] on button "Previous image" at bounding box center [43, 509] width 48 height 48
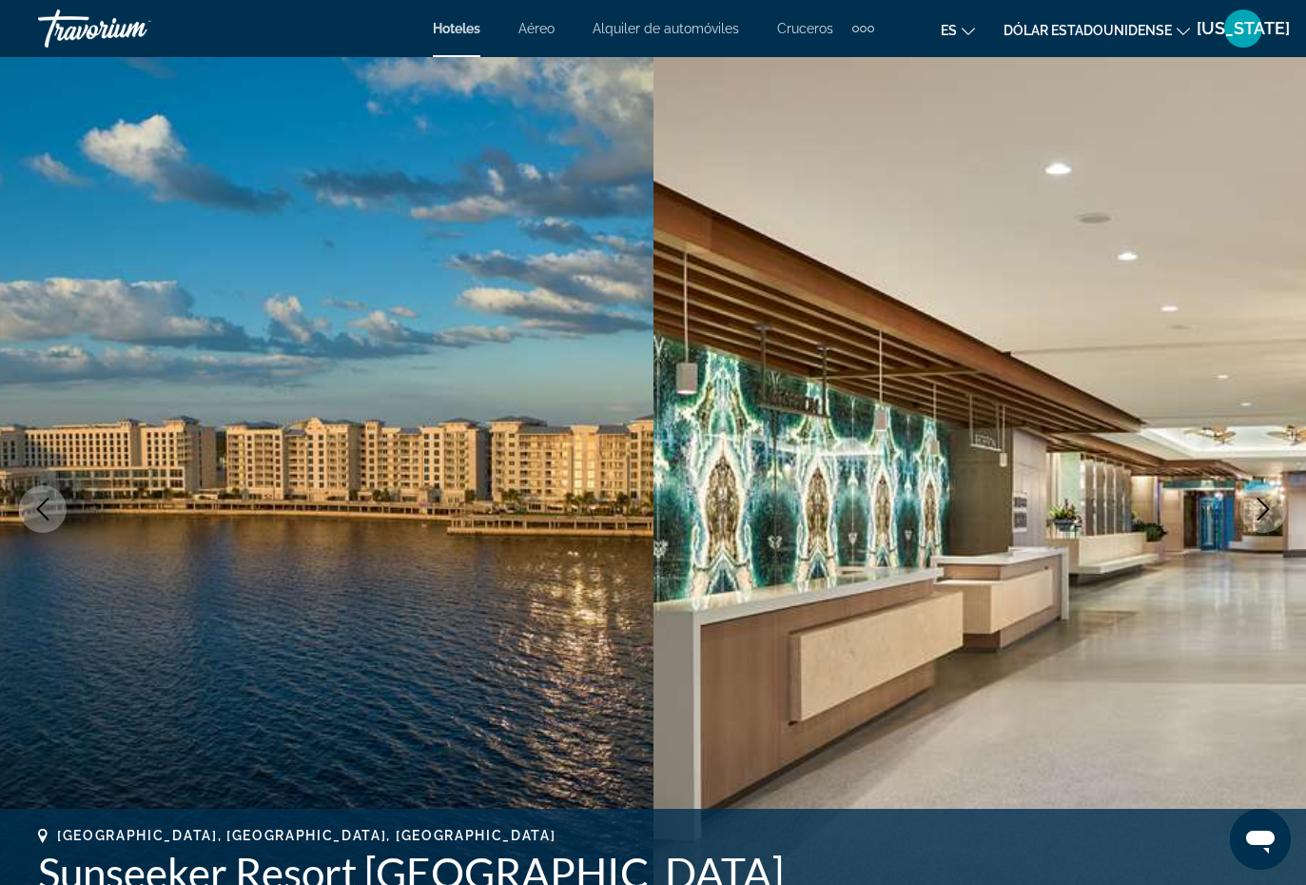
click at [1254, 504] on icon "Next image" at bounding box center [1263, 509] width 23 height 23
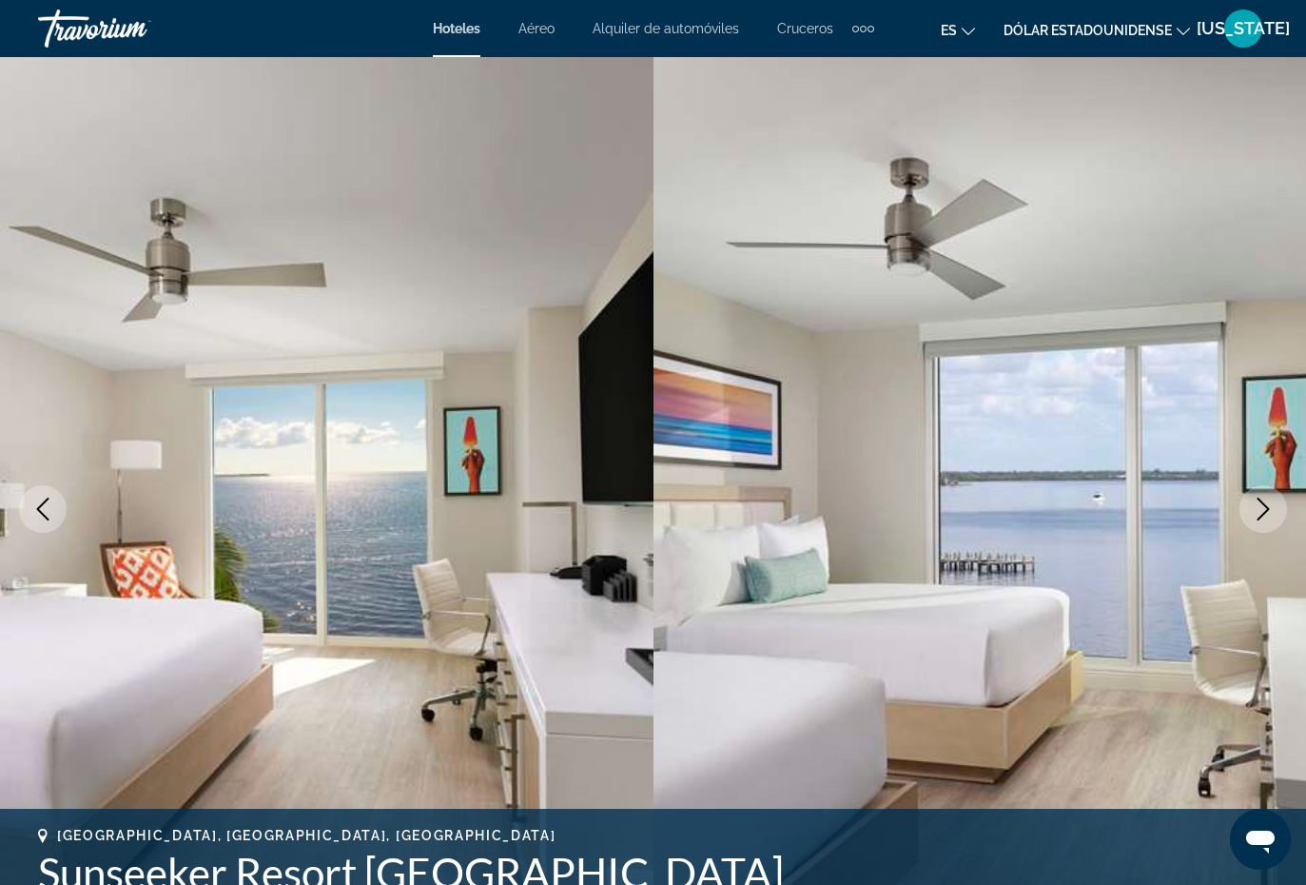
click at [1257, 516] on icon "Next image" at bounding box center [1263, 509] width 23 height 23
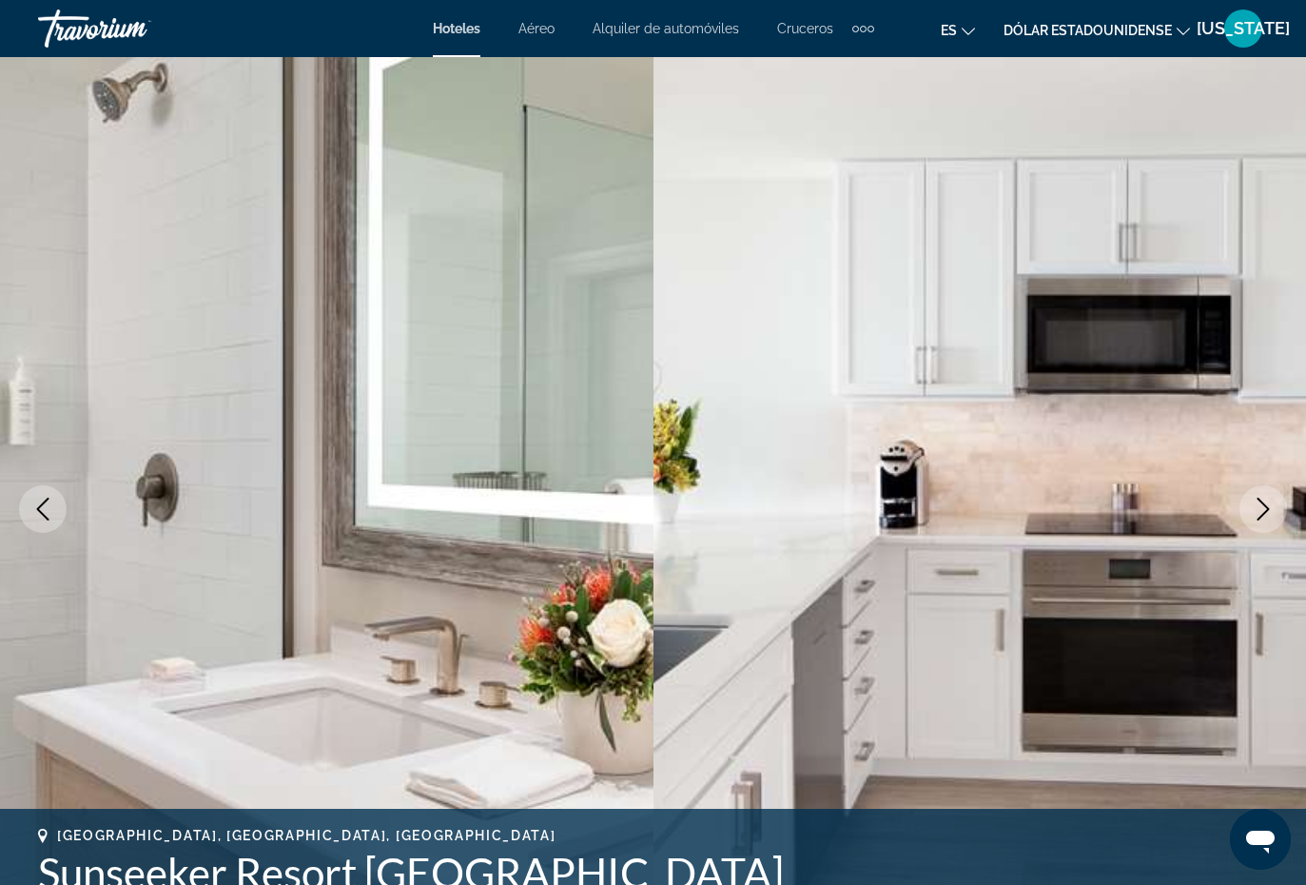
click at [1242, 511] on button "Next image" at bounding box center [1264, 509] width 48 height 48
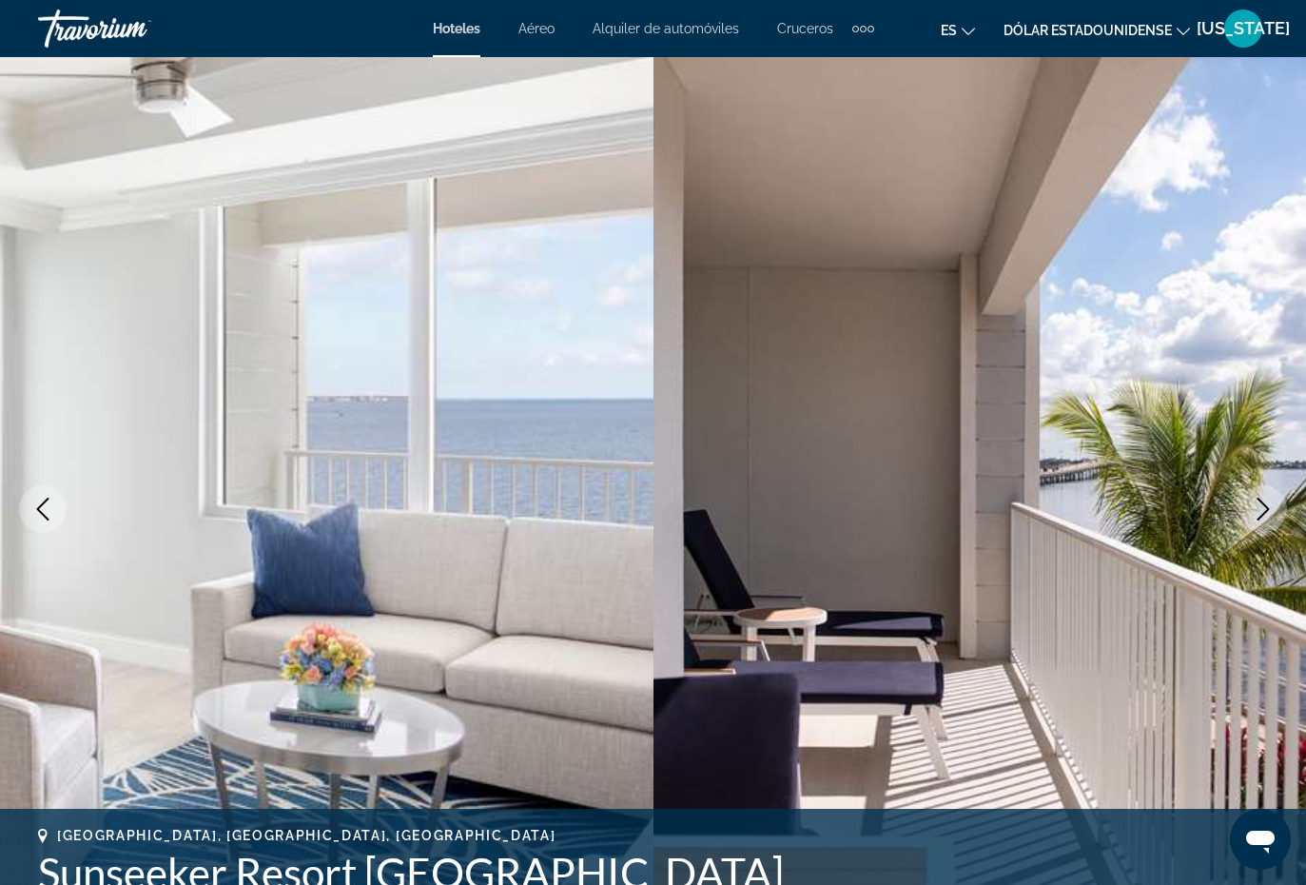
click at [1252, 513] on icon "Next image" at bounding box center [1263, 509] width 23 height 23
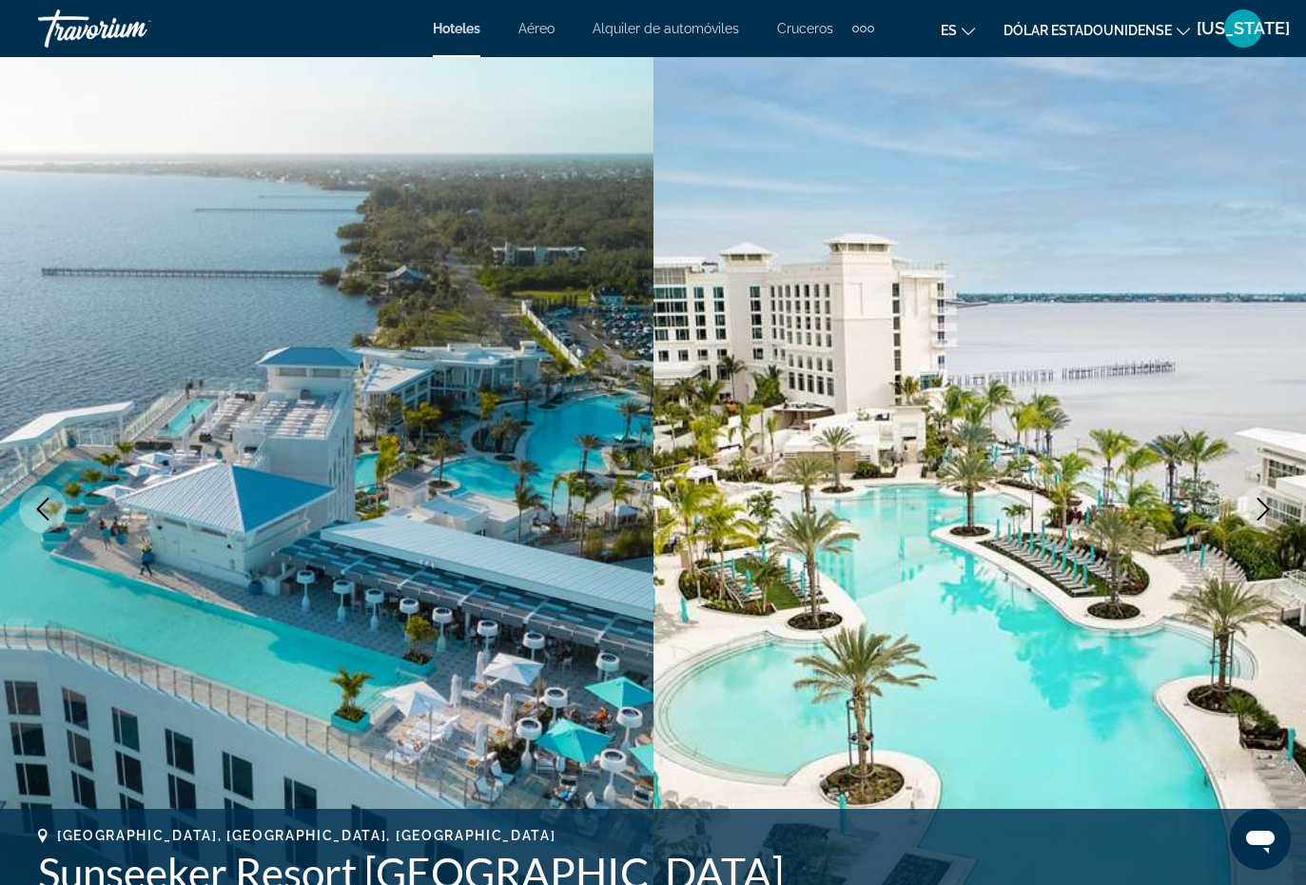
click at [1238, 517] on img "Contenido principal" at bounding box center [981, 509] width 654 height 904
click at [1251, 493] on button "Next image" at bounding box center [1264, 509] width 48 height 48
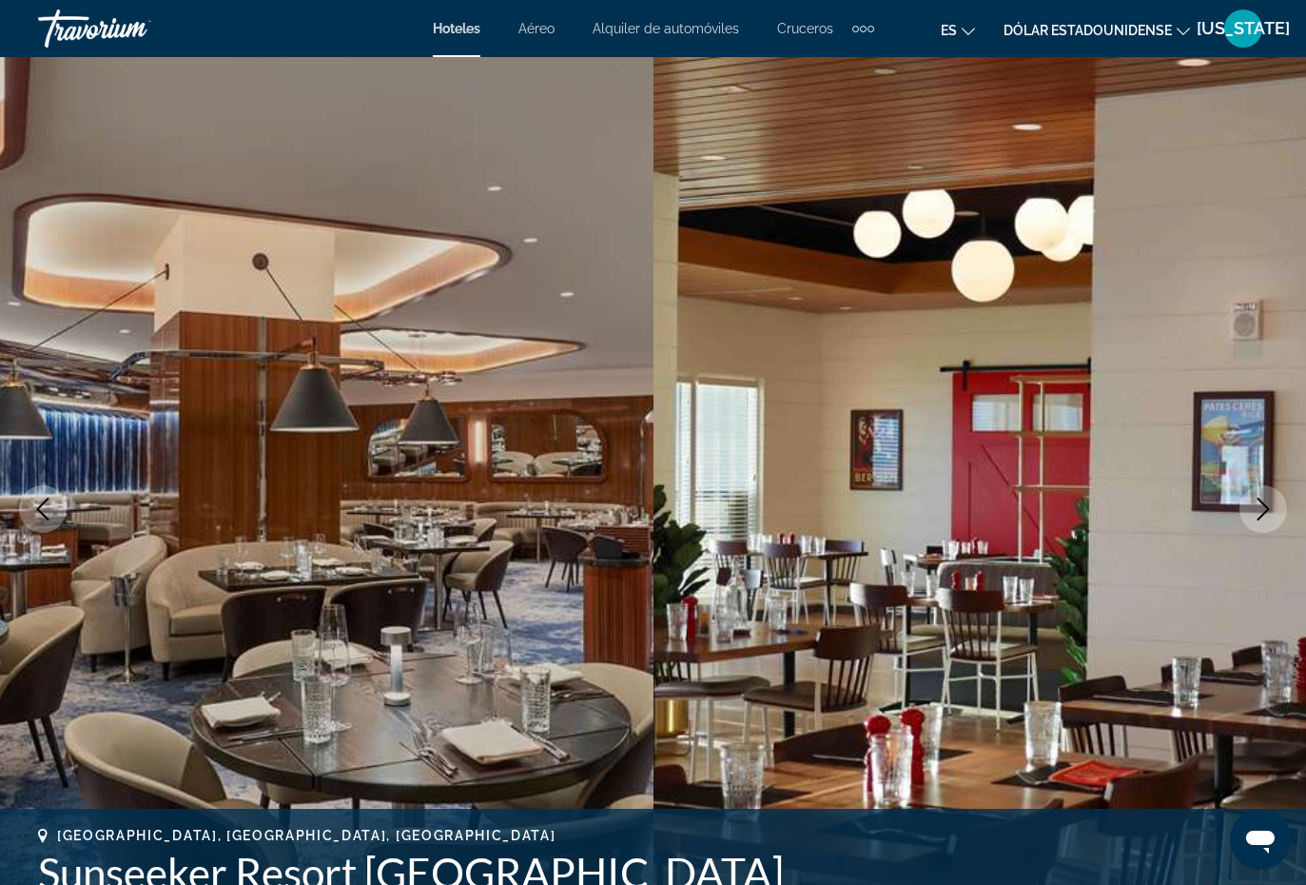
click at [1248, 515] on button "Next image" at bounding box center [1264, 509] width 48 height 48
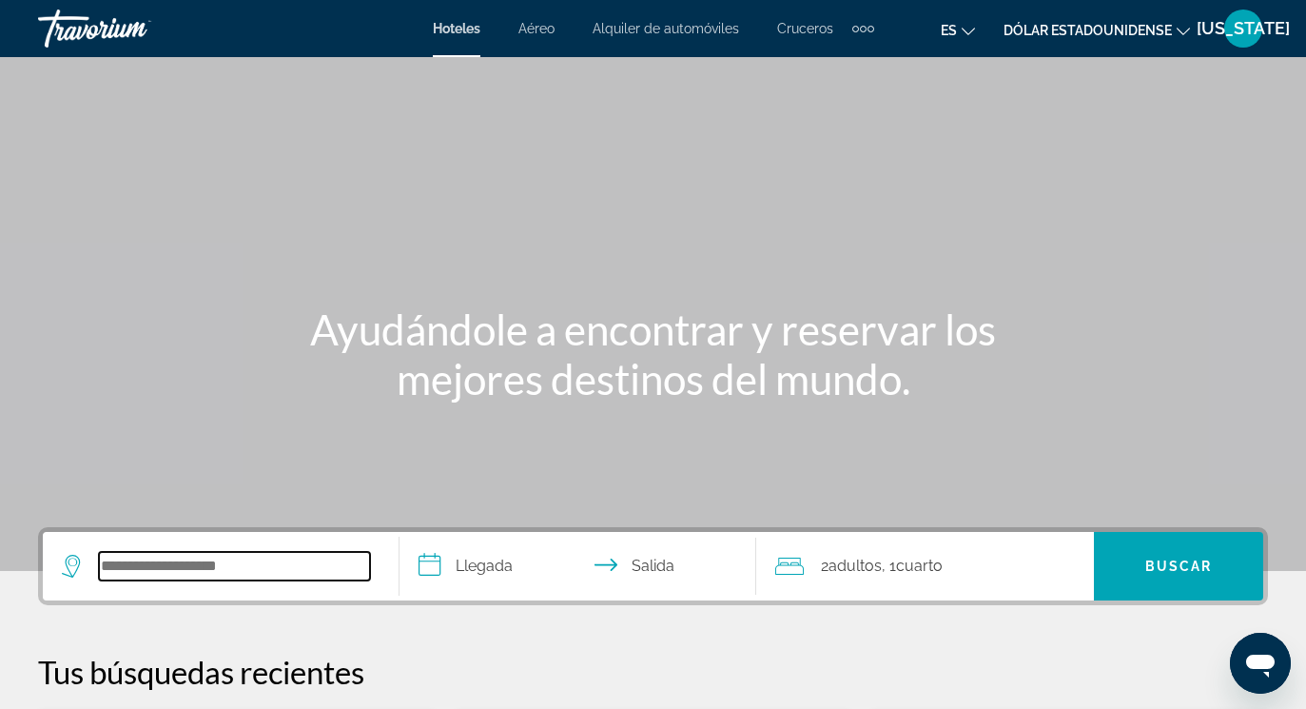
click at [128, 559] on input "Widget de búsqueda" at bounding box center [234, 566] width 271 height 29
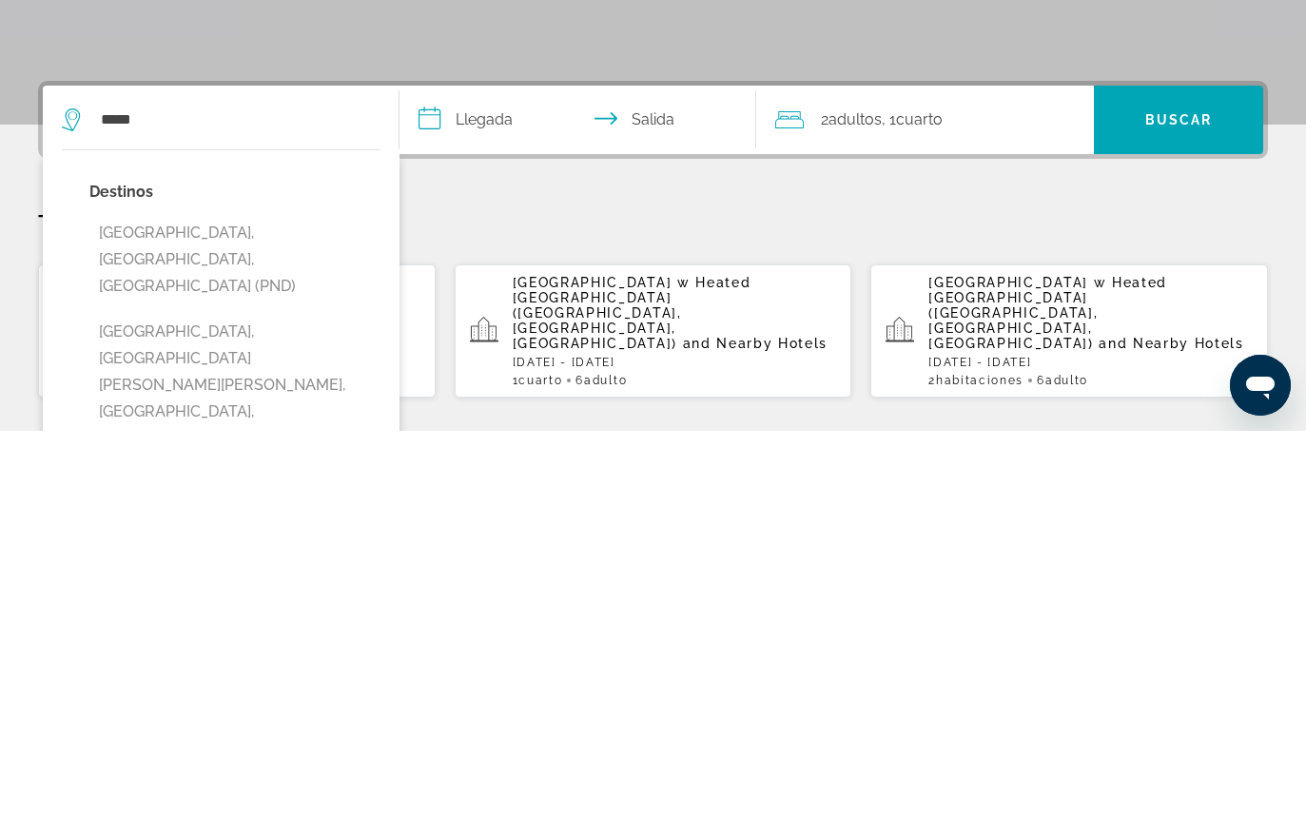
click at [136, 708] on button "[GEOGRAPHIC_DATA], [GEOGRAPHIC_DATA][PERSON_NAME], [GEOGRAPHIC_DATA], [GEOGRAPH…" at bounding box center [234, 791] width 291 height 143
type input "**********"
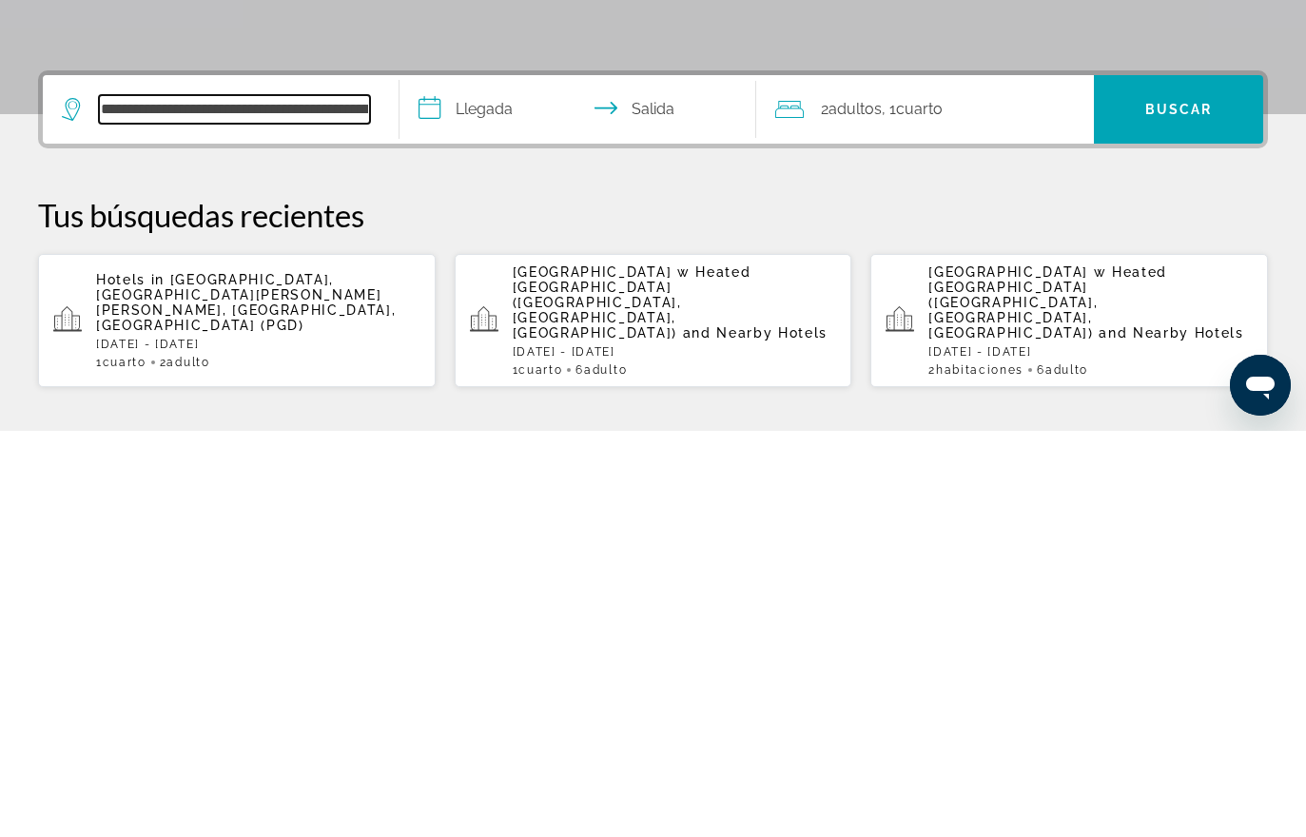
scroll to position [59, 0]
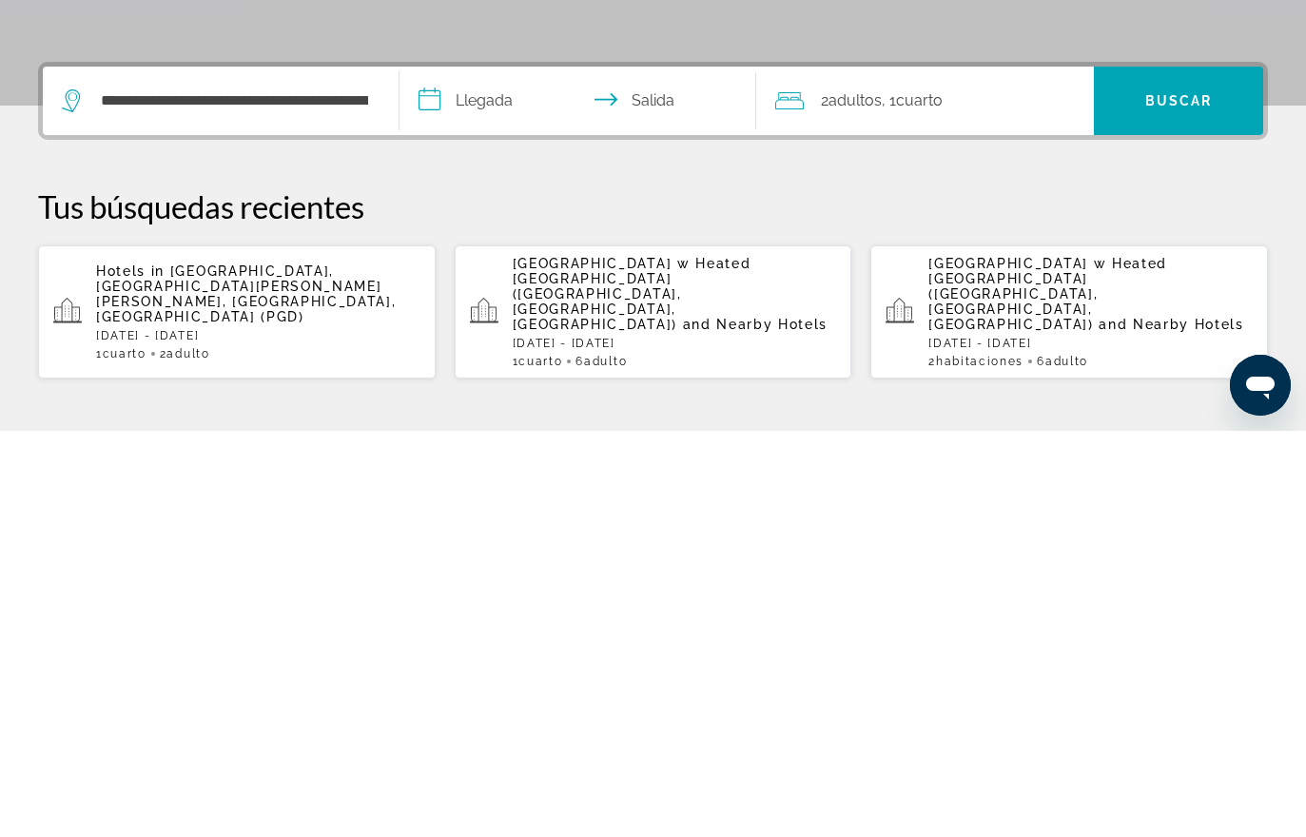
click at [485, 473] on input "**********" at bounding box center [582, 510] width 364 height 74
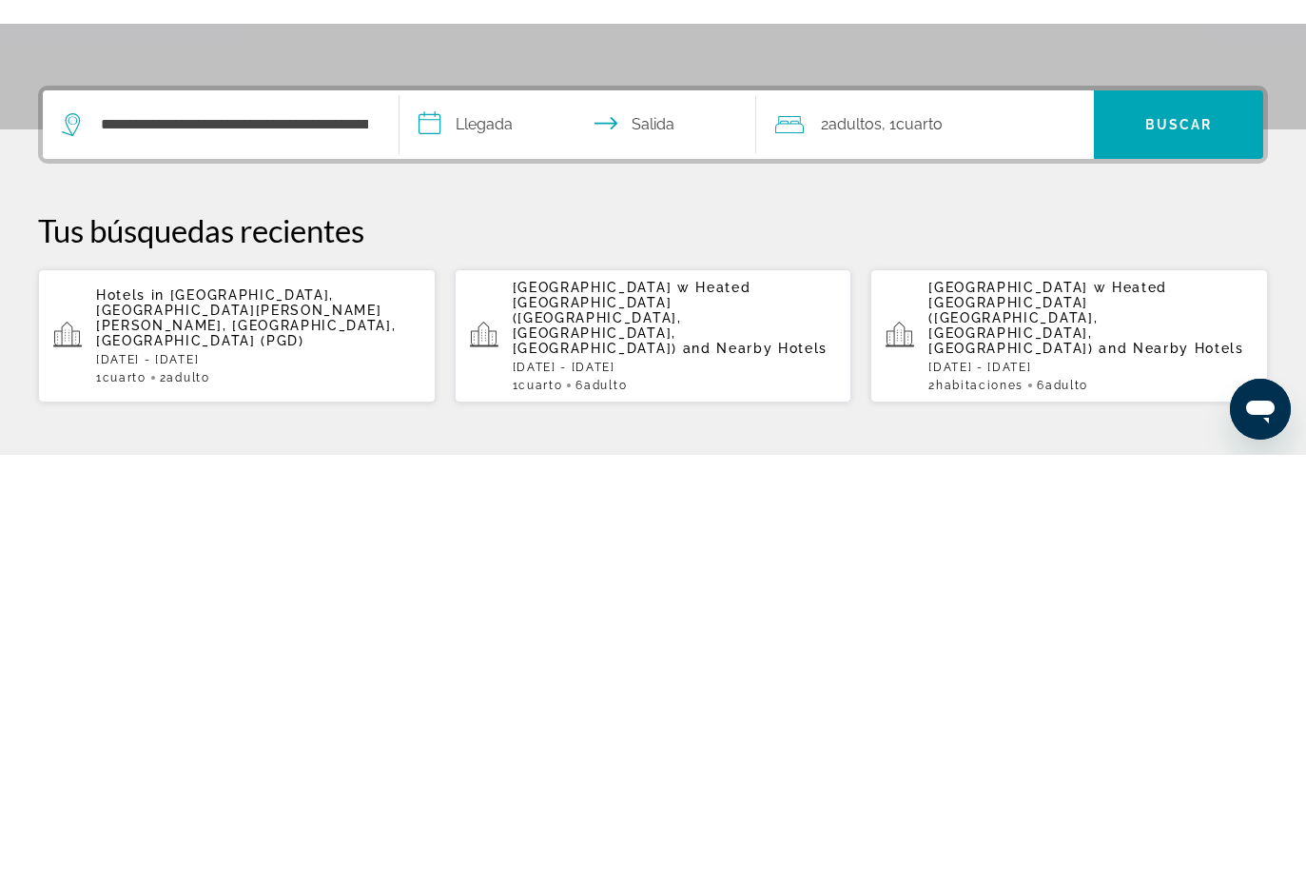
scroll to position [465, 0]
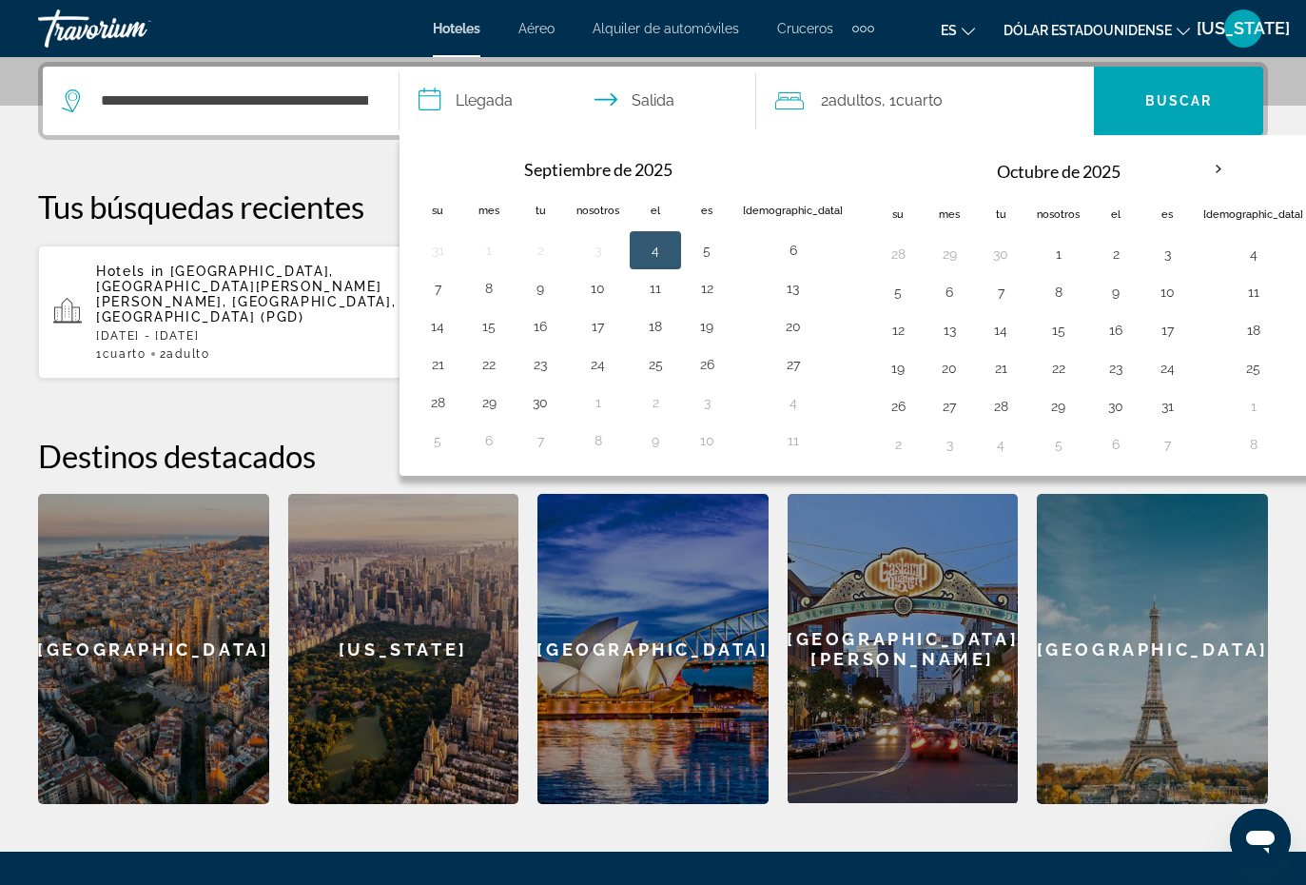
click at [709, 301] on button "12" at bounding box center [707, 288] width 30 height 27
click at [432, 337] on button "14" at bounding box center [437, 326] width 30 height 27
type input "**********"
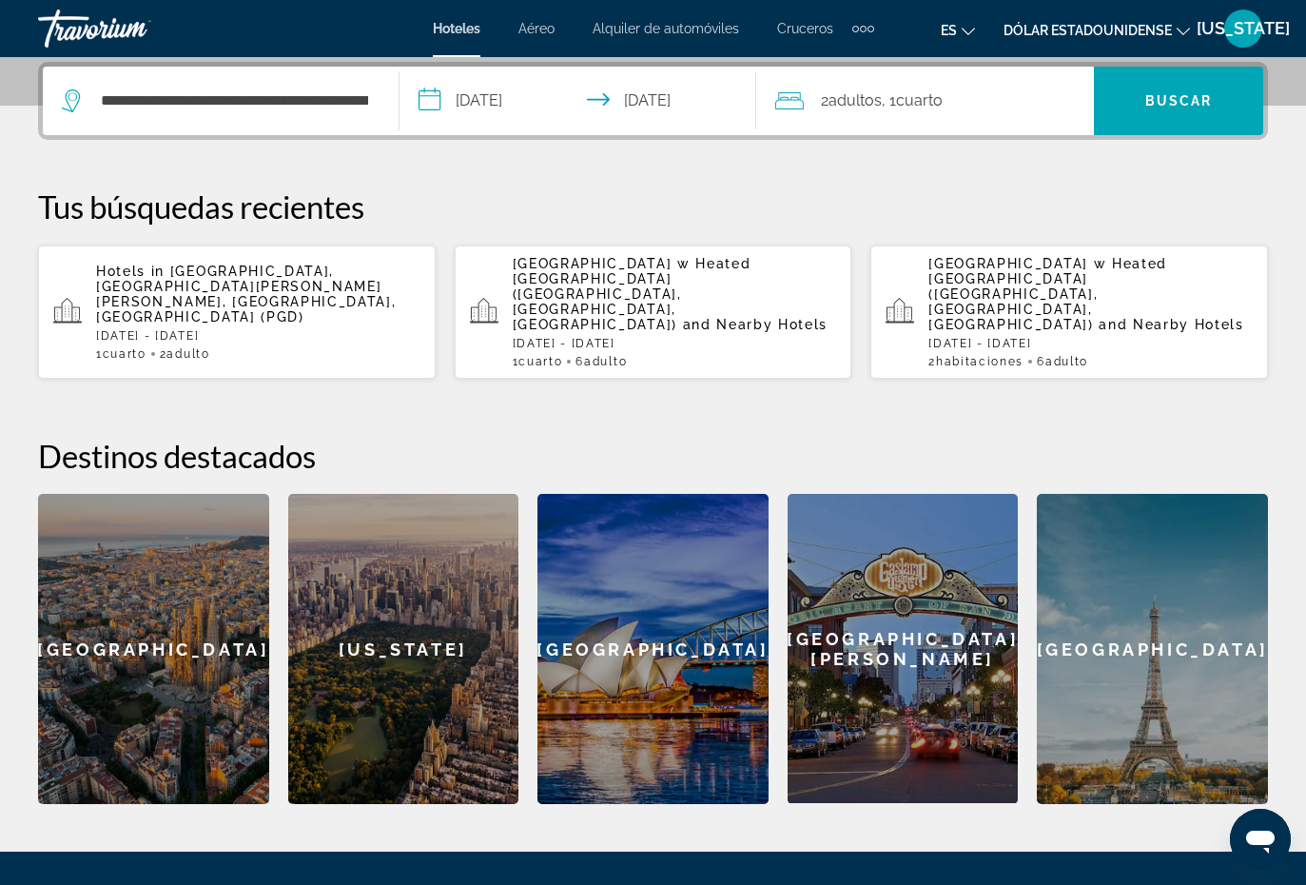
click at [1128, 108] on span "Widget de búsqueda" at bounding box center [1178, 101] width 169 height 46
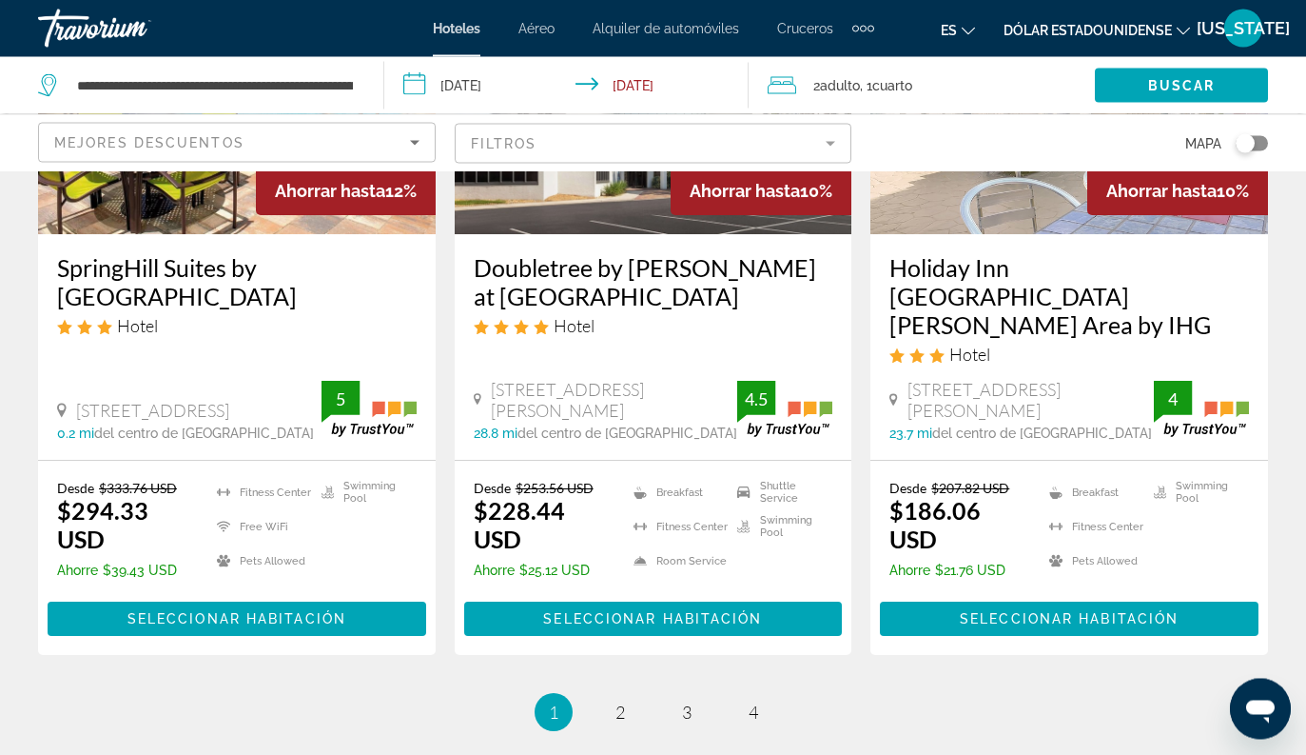
scroll to position [2730, 0]
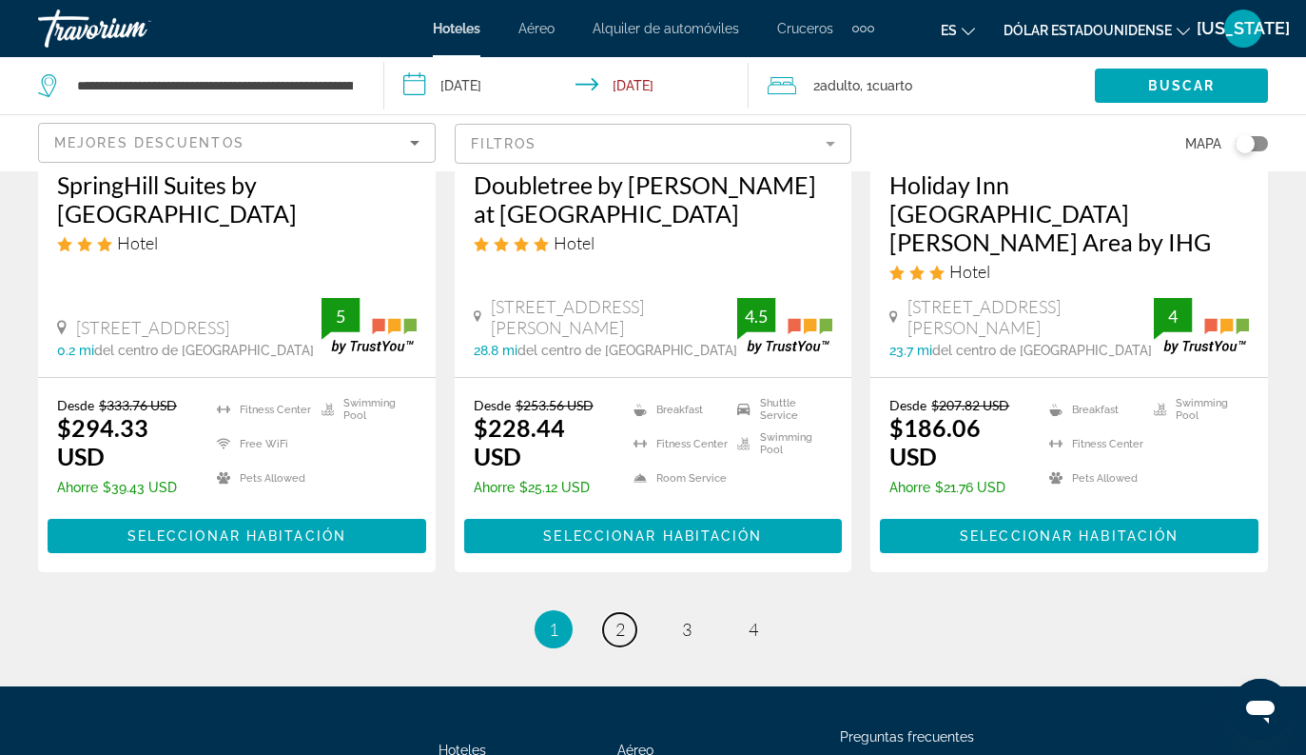
click at [629, 613] on link "page 2" at bounding box center [619, 629] width 33 height 33
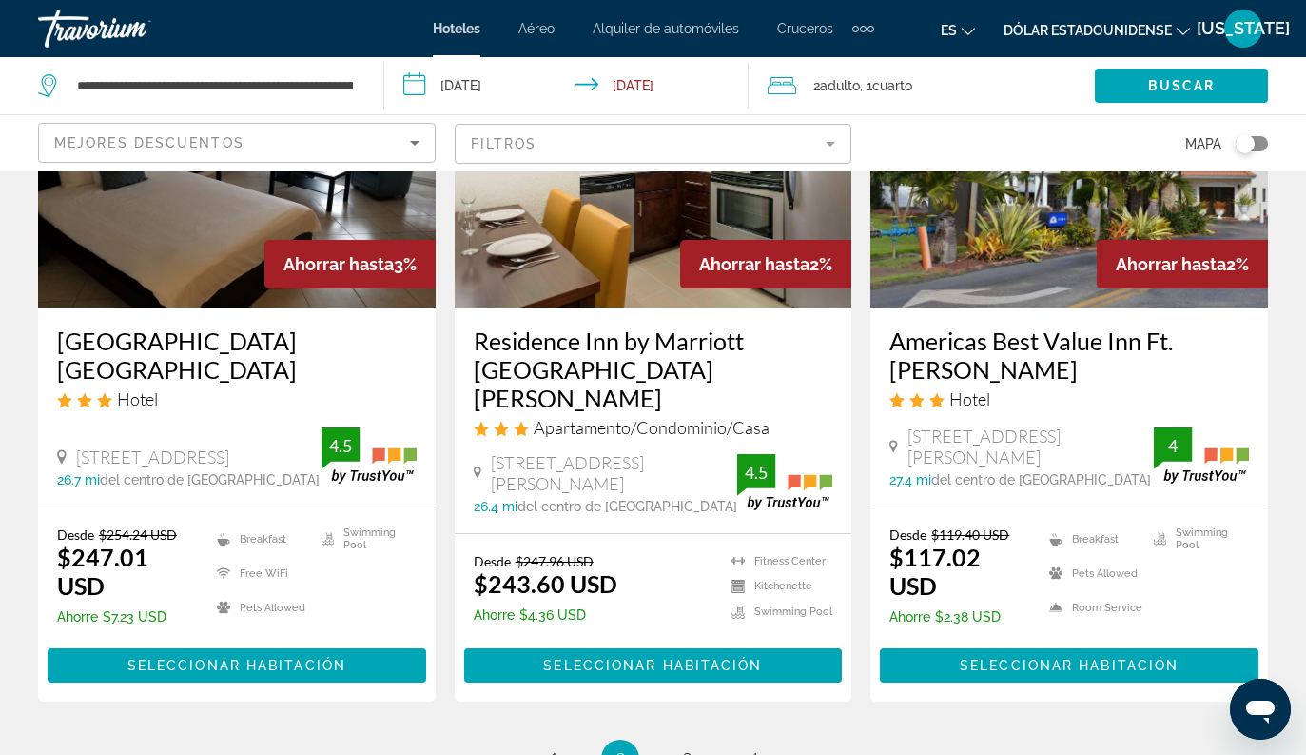
scroll to position [2701, 0]
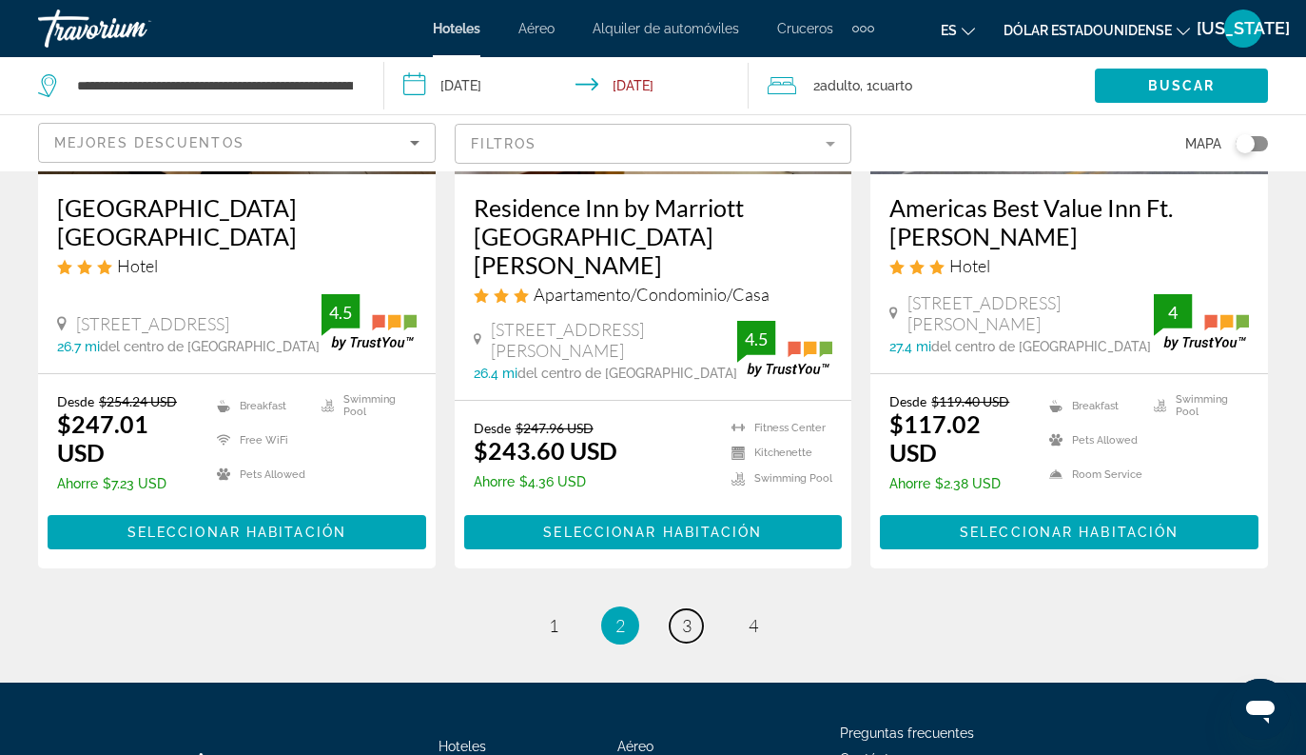
click at [686, 615] on span "3" at bounding box center [687, 625] width 10 height 21
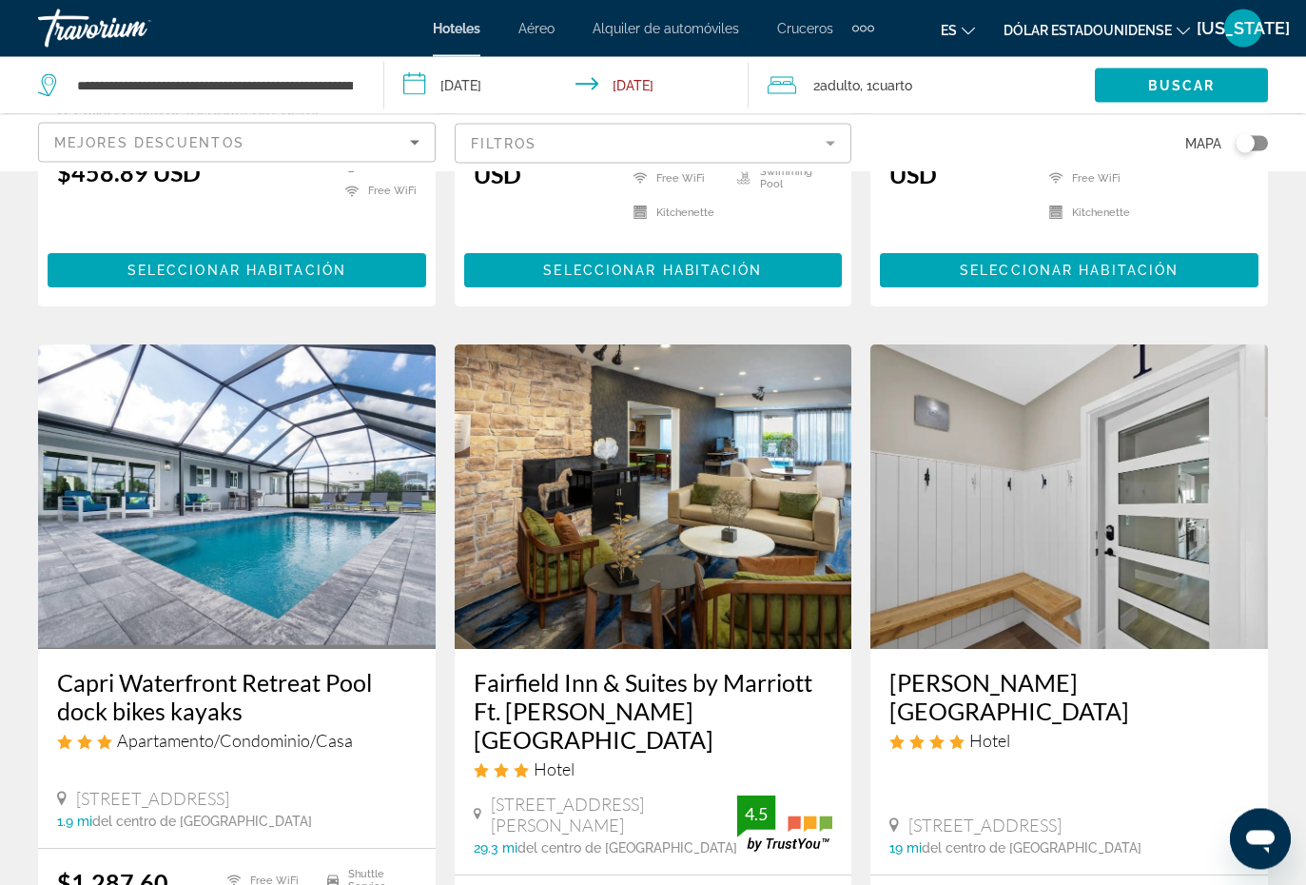
scroll to position [2269, 0]
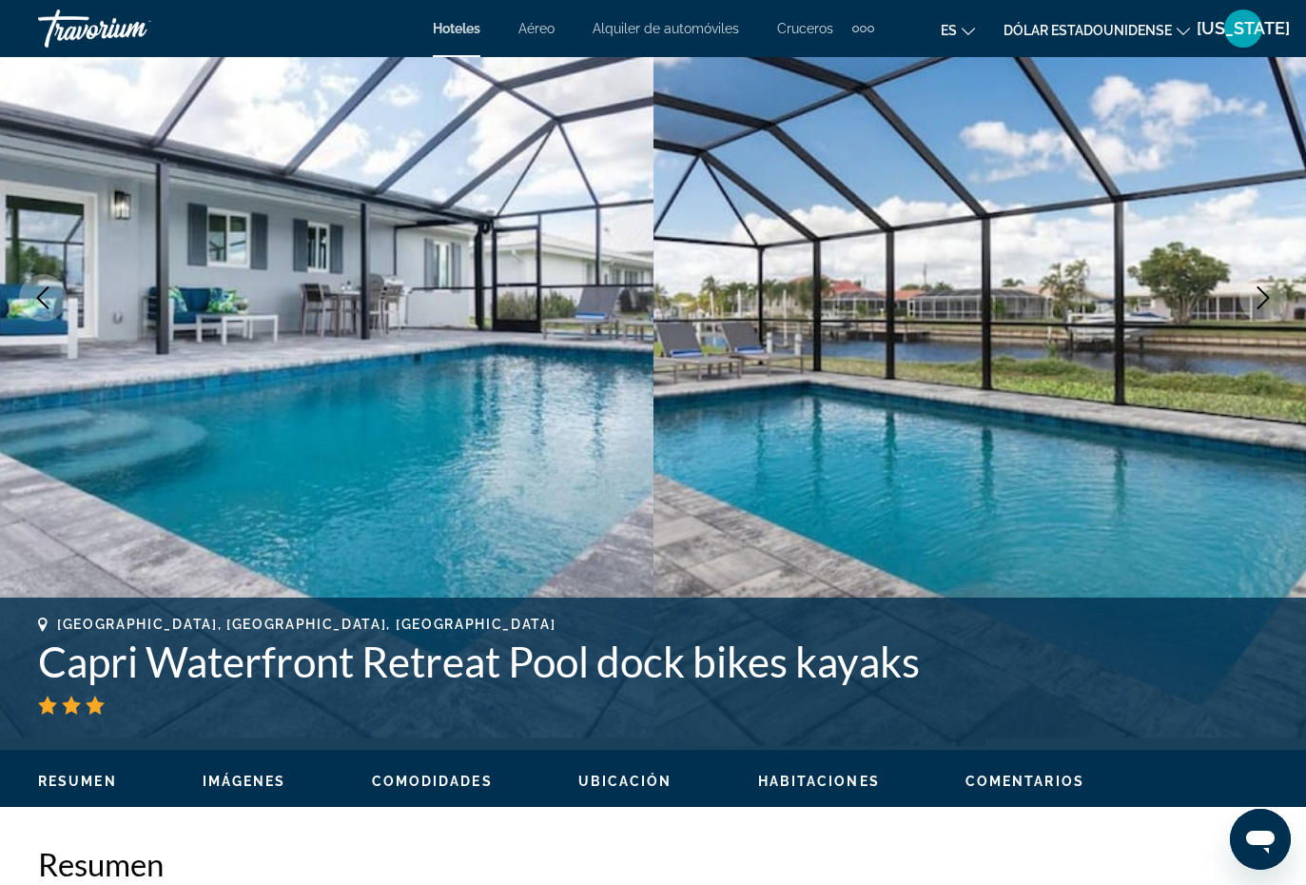
scroll to position [212, 0]
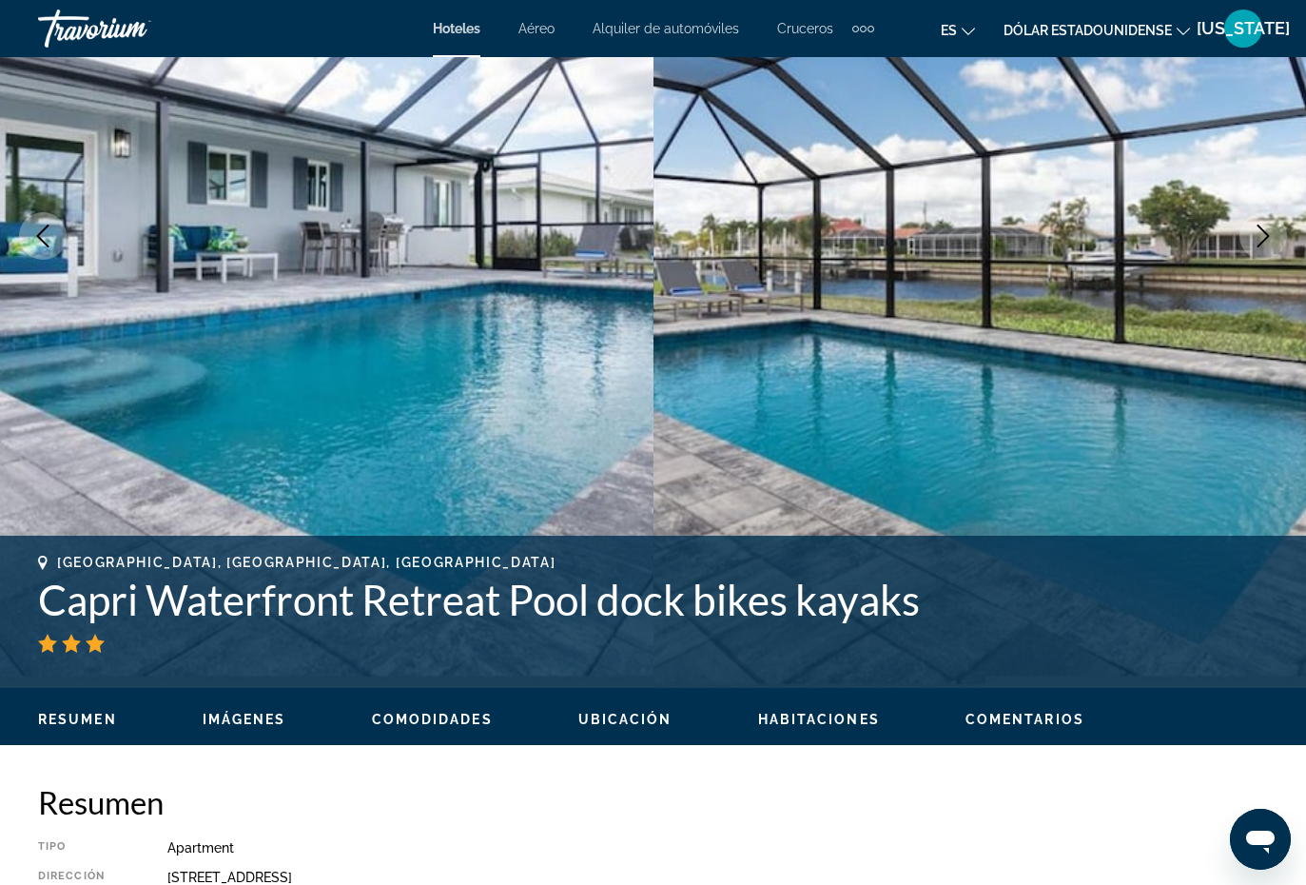
click at [1169, 524] on img "Contenido principal" at bounding box center [981, 236] width 654 height 904
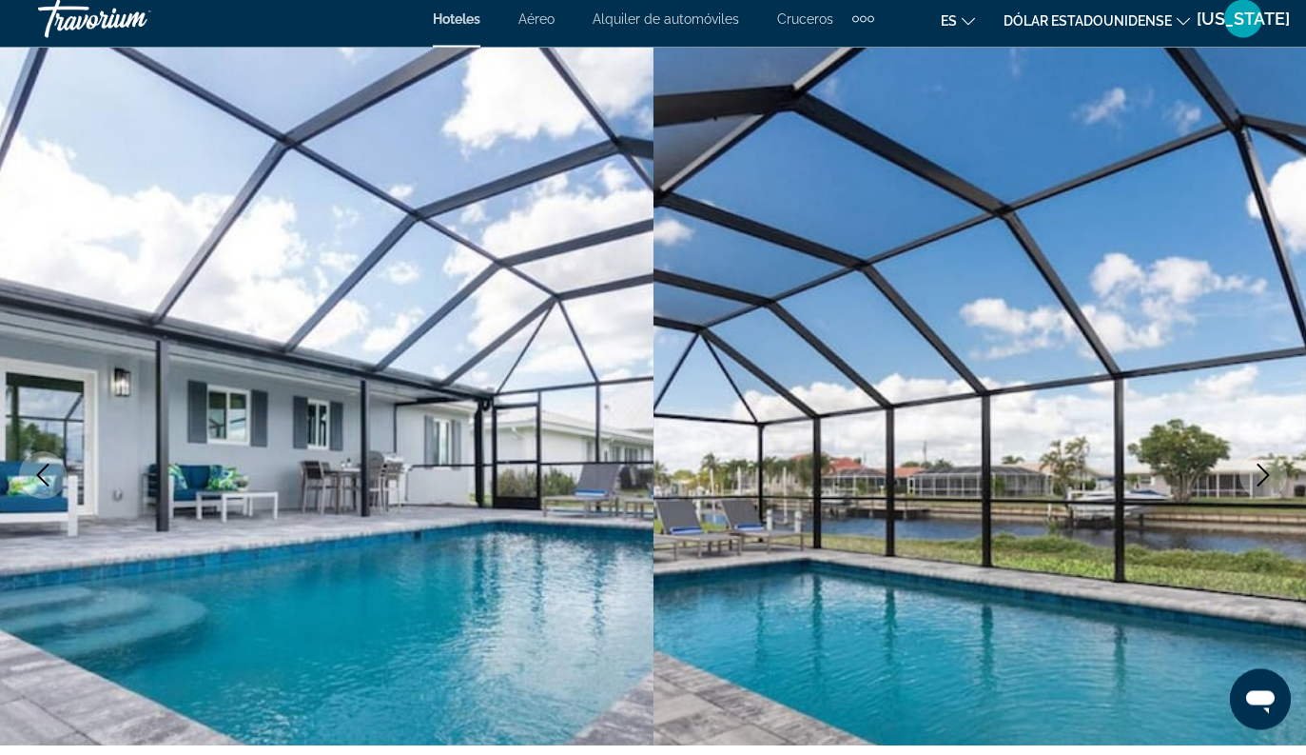
scroll to position [0, 0]
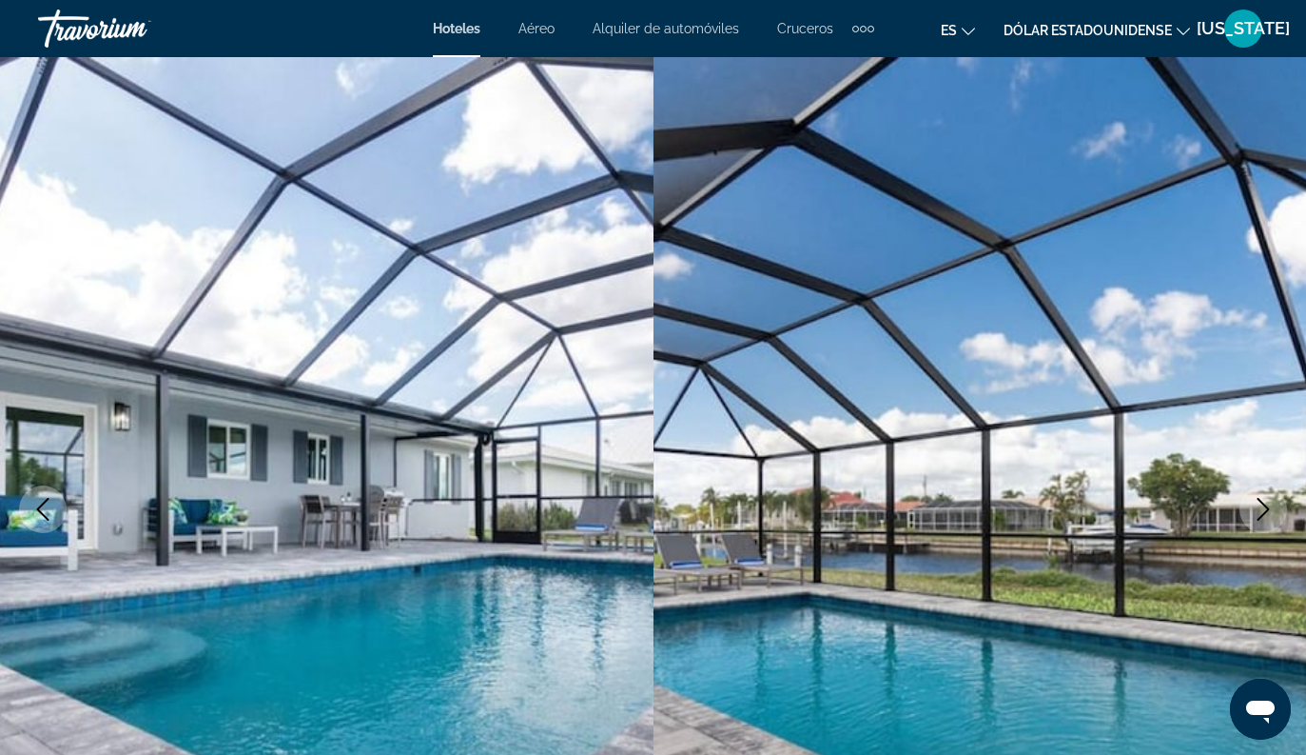
click at [1270, 514] on icon "Next image" at bounding box center [1263, 509] width 23 height 23
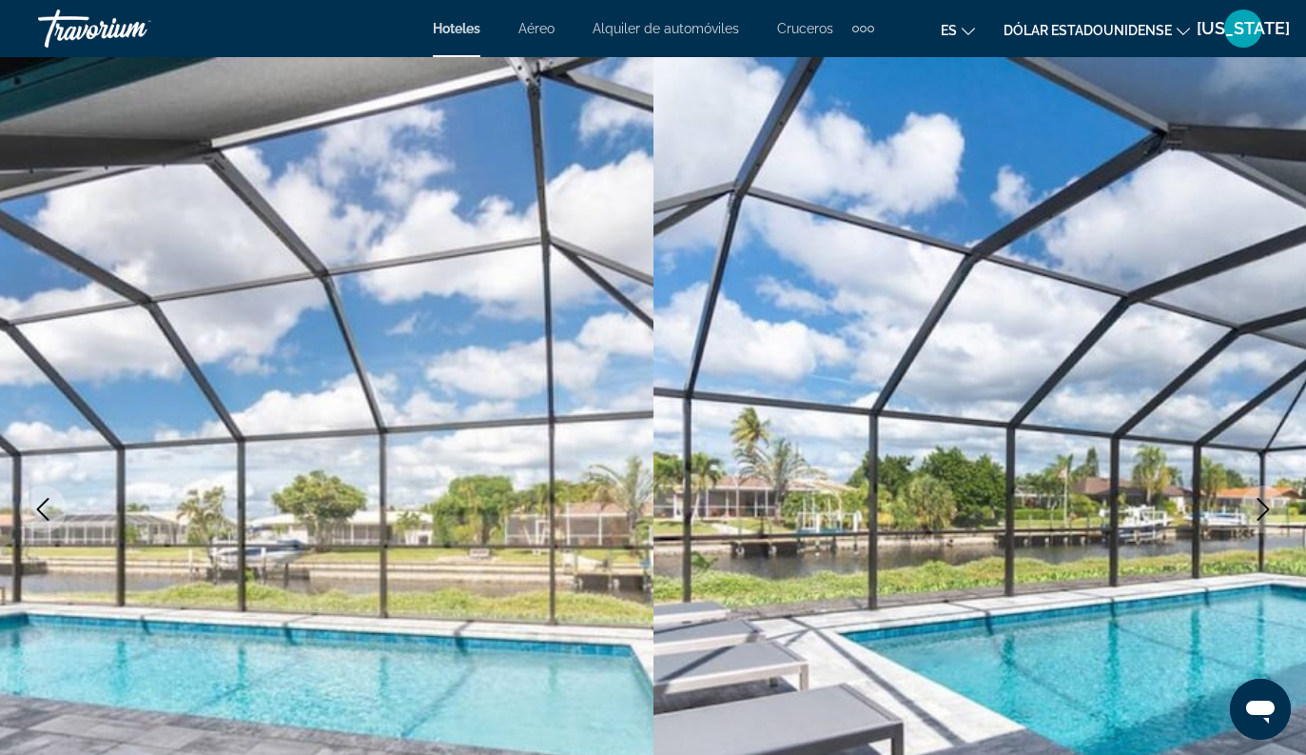
click at [1261, 513] on icon "Next image" at bounding box center [1263, 509] width 23 height 23
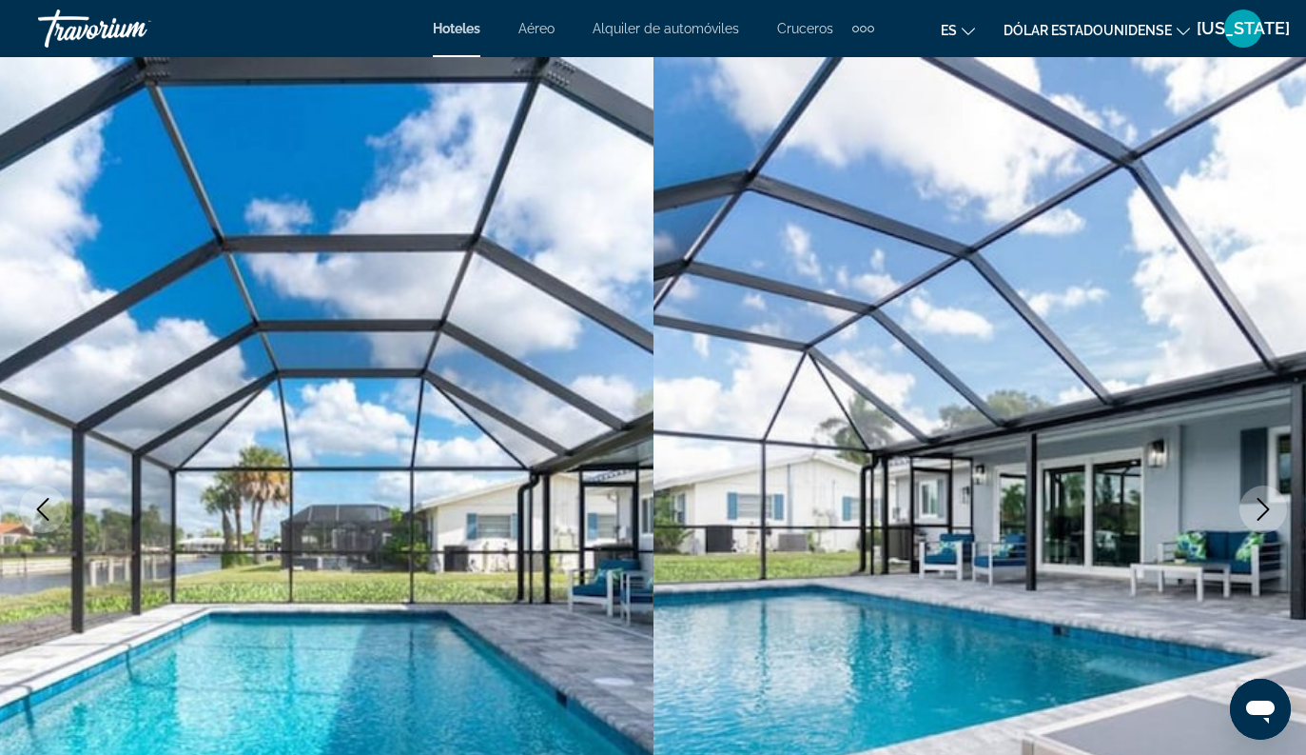
click at [1259, 516] on icon "Next image" at bounding box center [1263, 509] width 23 height 23
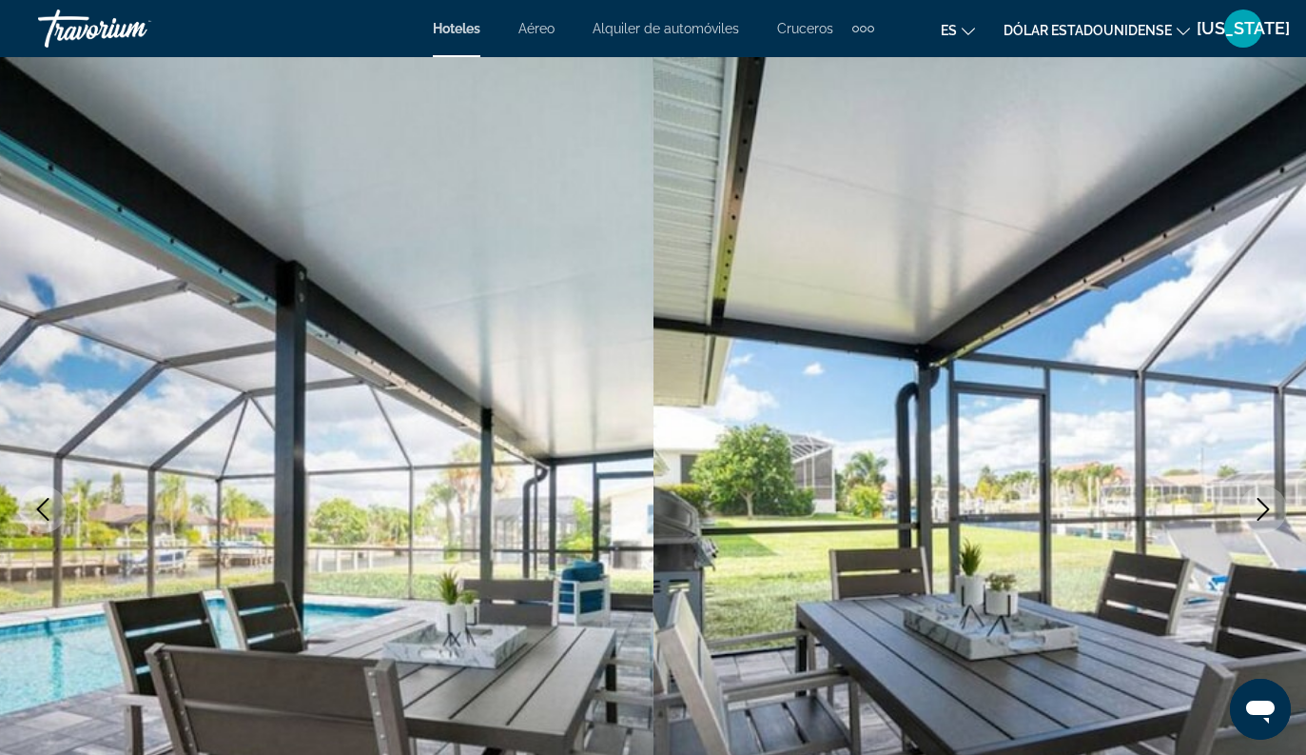
click at [1257, 518] on icon "Next image" at bounding box center [1263, 509] width 23 height 23
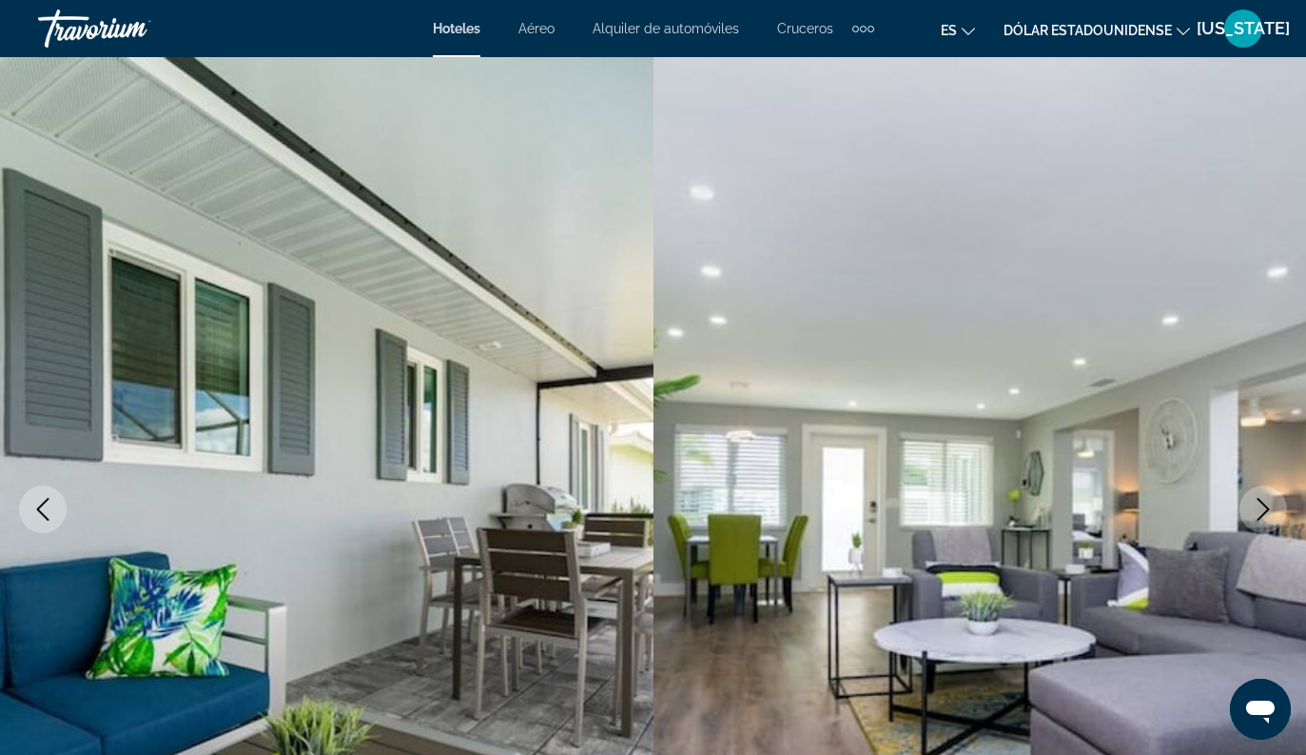
click at [1255, 517] on icon "Next image" at bounding box center [1263, 509] width 23 height 23
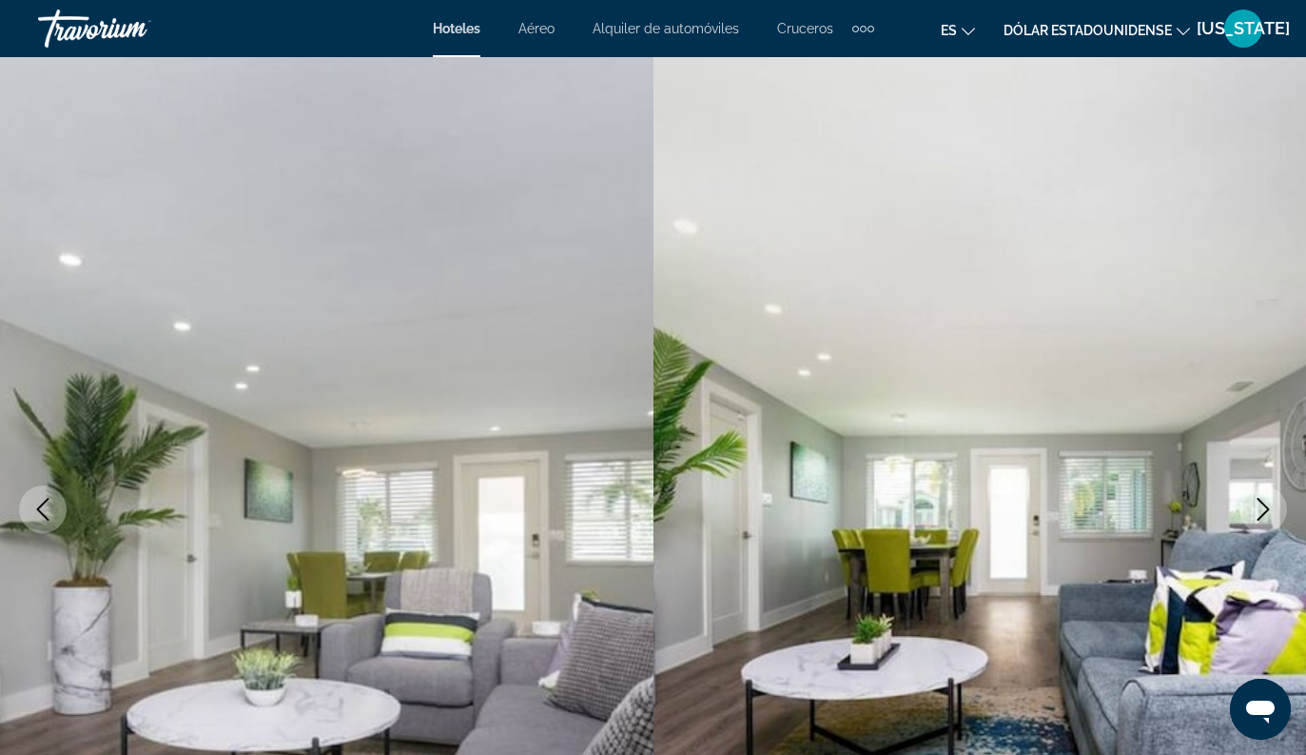
click at [1251, 521] on button "Next image" at bounding box center [1264, 509] width 48 height 48
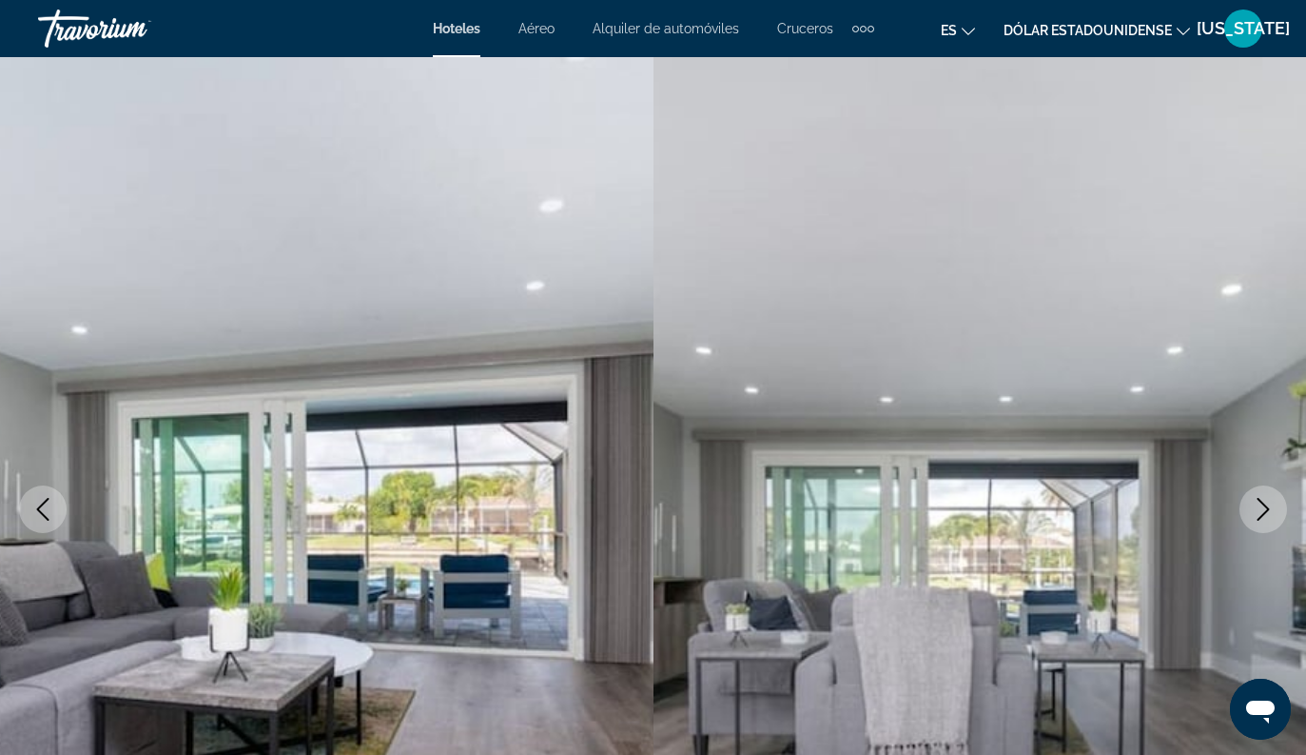
click at [1252, 510] on icon "Next image" at bounding box center [1263, 509] width 23 height 23
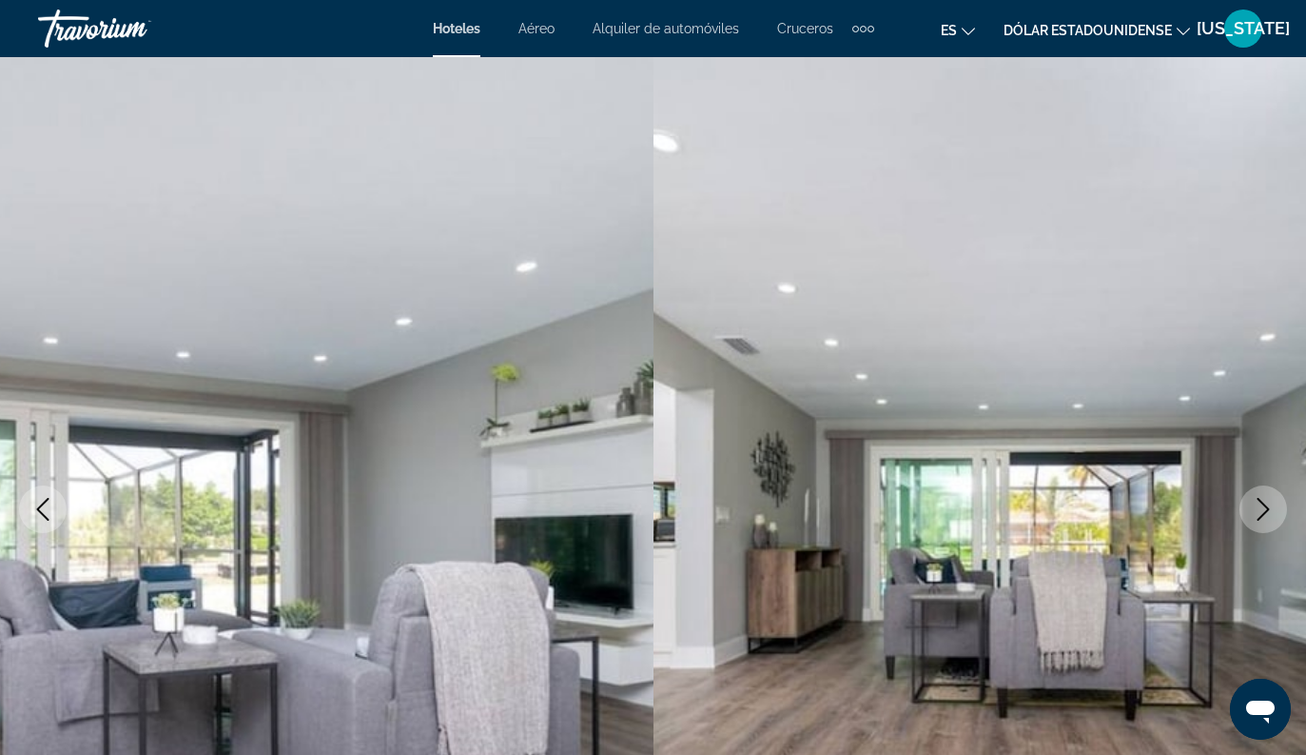
click at [1255, 512] on icon "Next image" at bounding box center [1263, 509] width 23 height 23
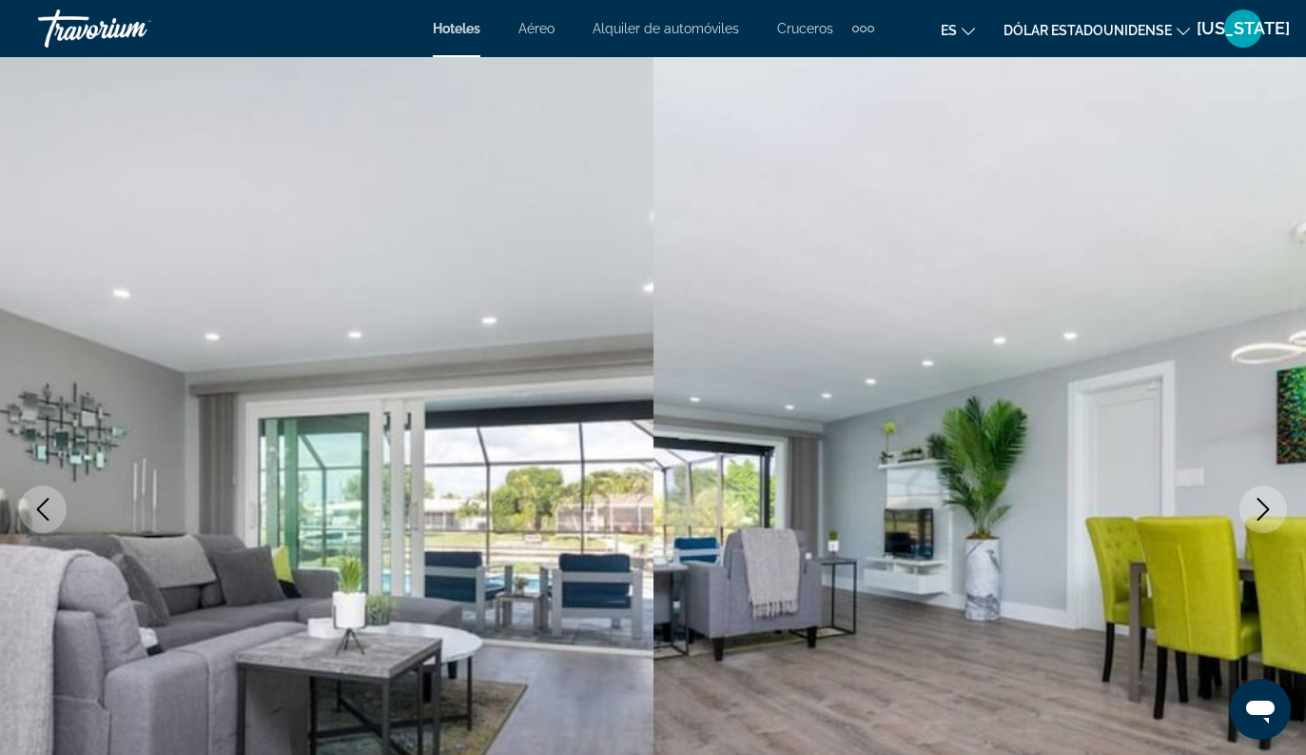
click at [1253, 505] on icon "Next image" at bounding box center [1263, 509] width 23 height 23
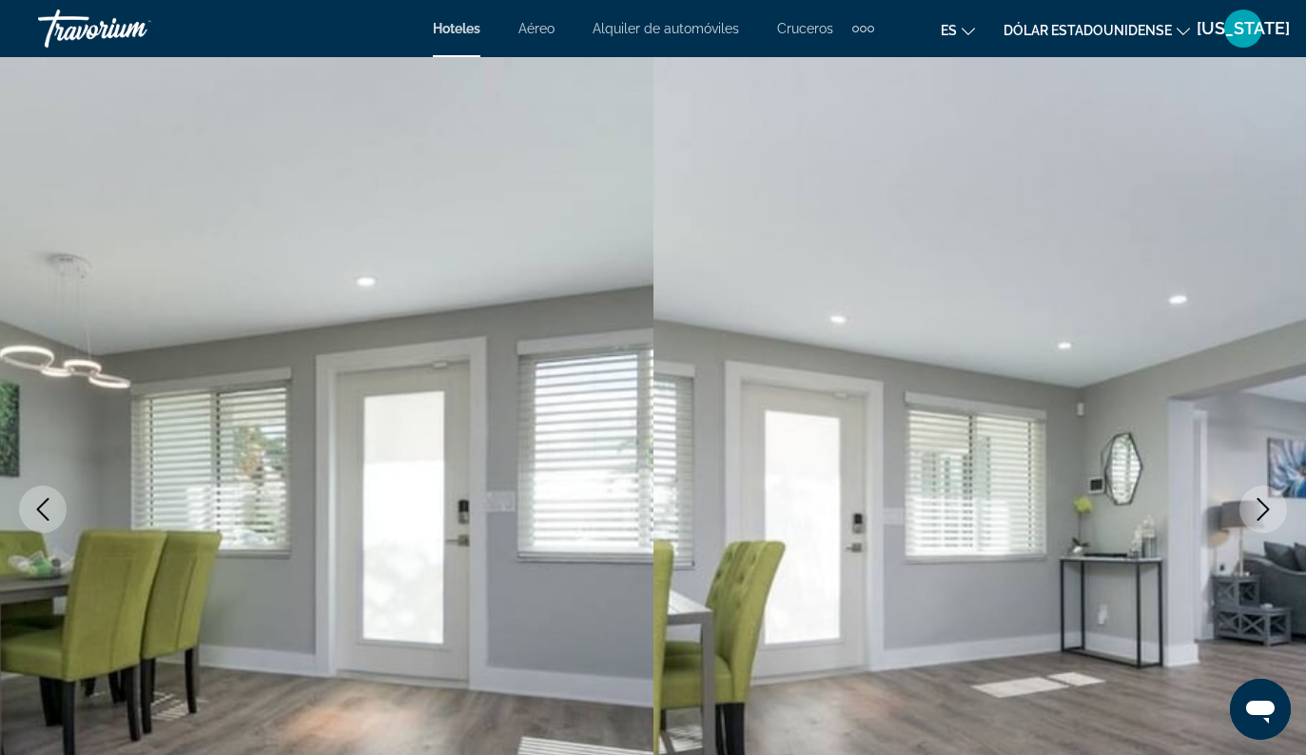
click at [1260, 507] on icon "Next image" at bounding box center [1263, 509] width 23 height 23
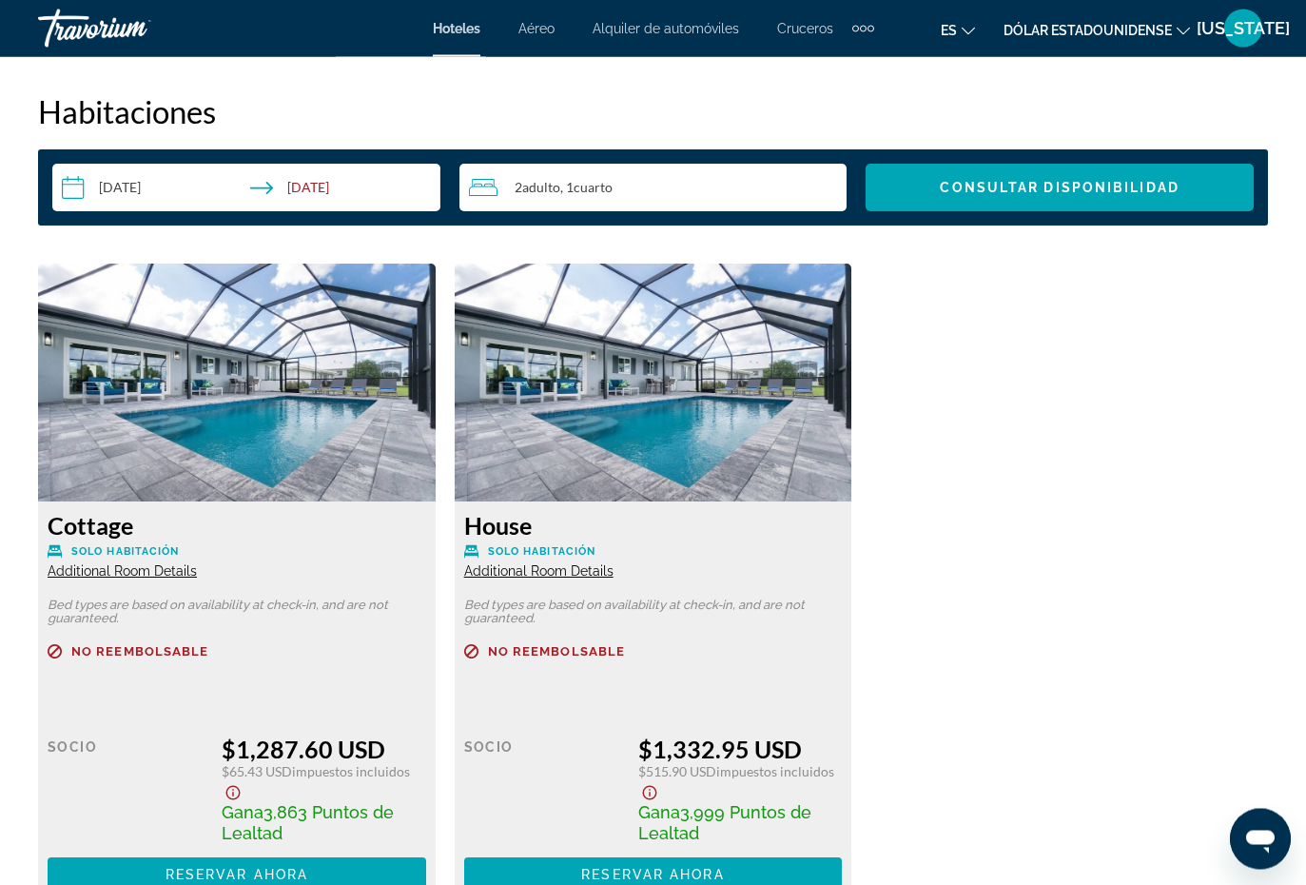
scroll to position [2769, 0]
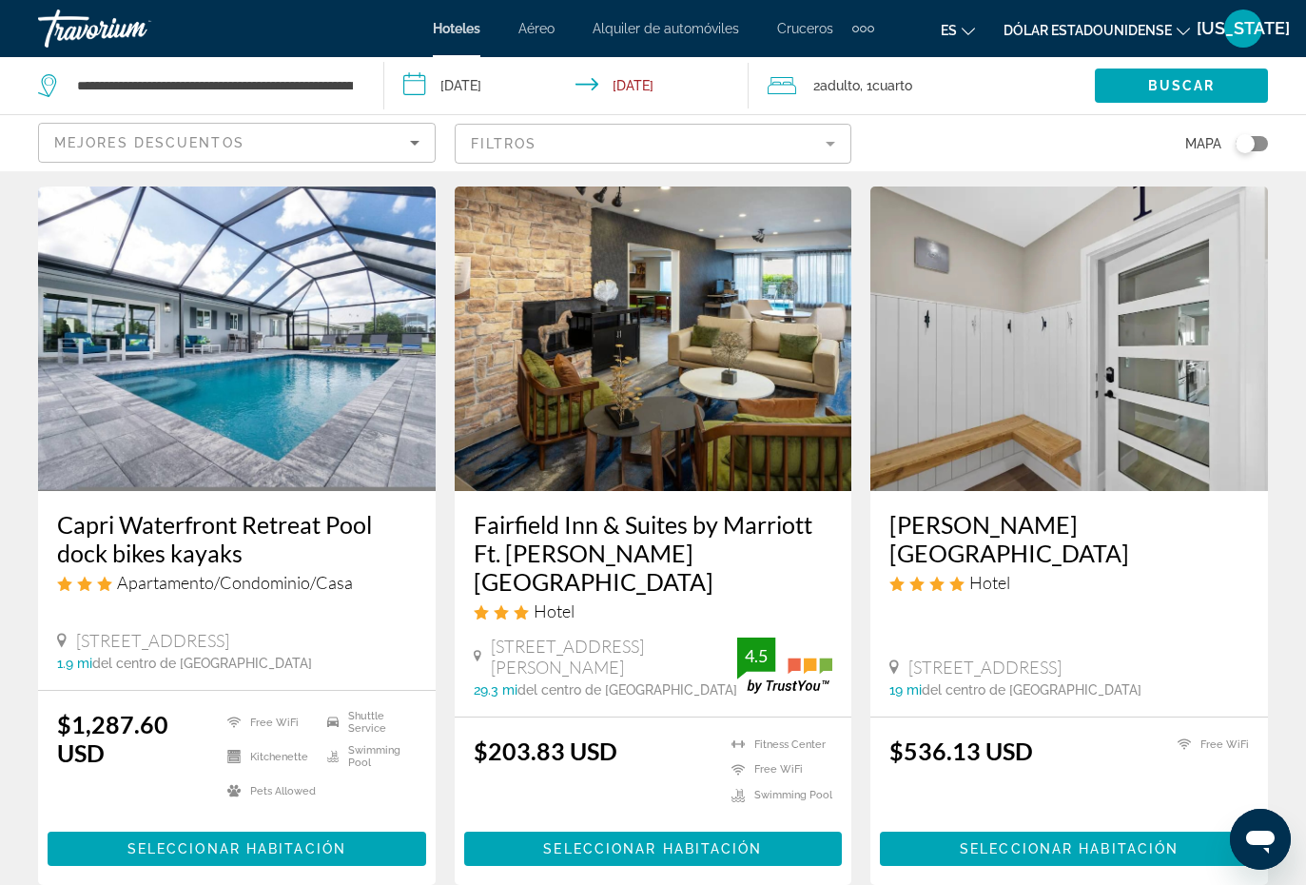
scroll to position [2428, 0]
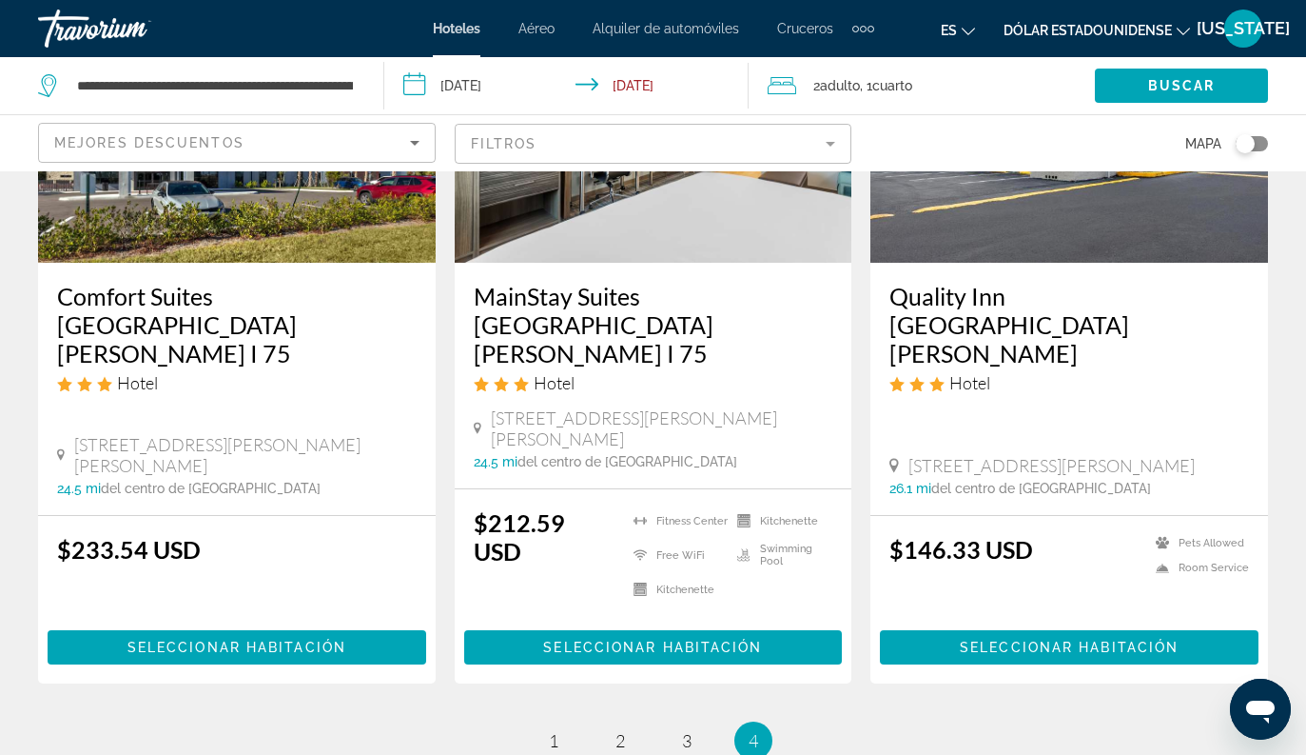
scroll to position [2642, 0]
